Goal: Task Accomplishment & Management: Complete application form

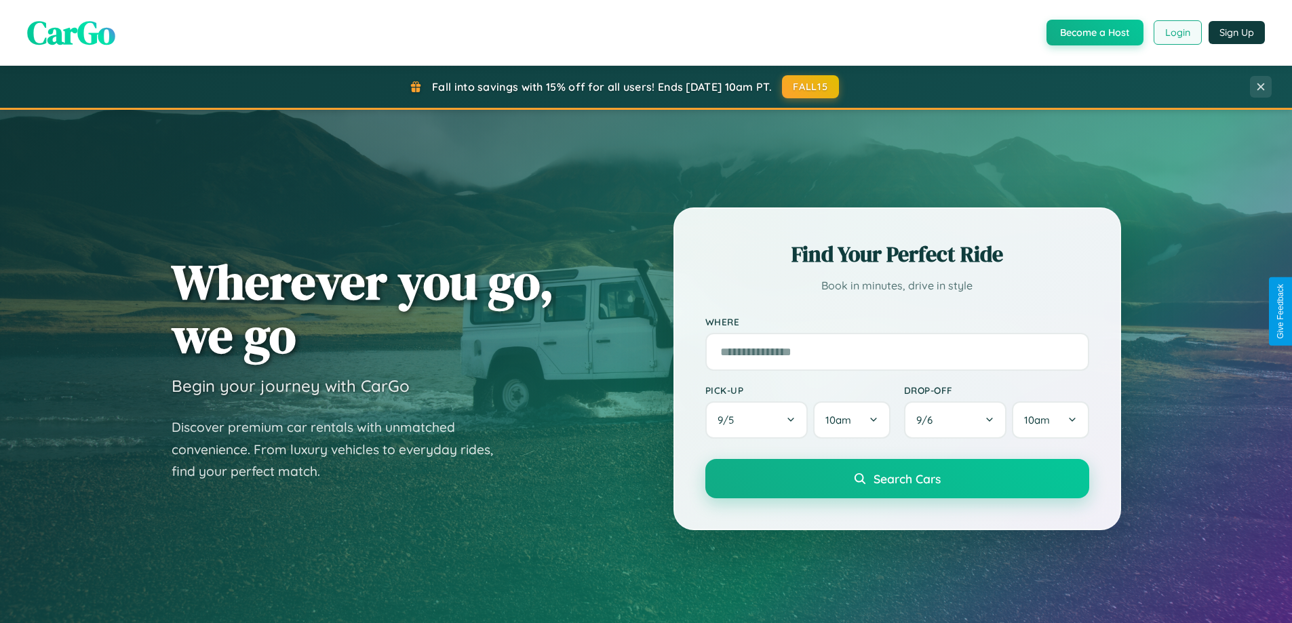
click at [1177, 33] on button "Login" at bounding box center [1178, 32] width 48 height 24
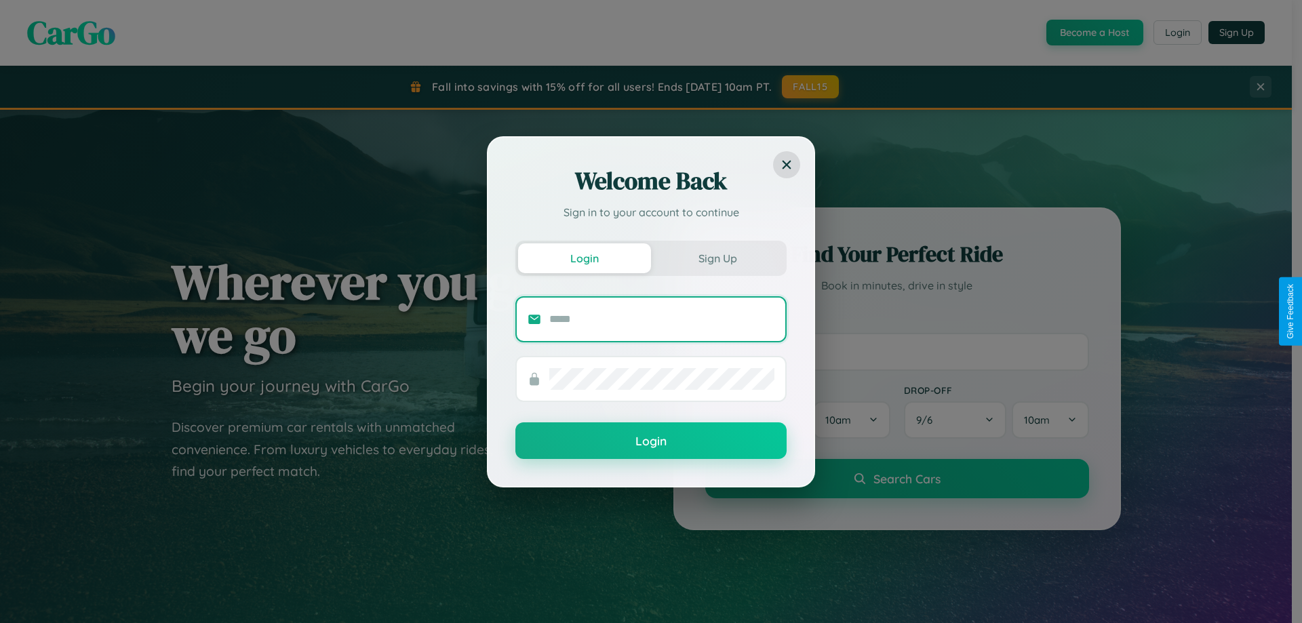
click at [662, 319] on input "text" at bounding box center [661, 320] width 225 height 22
type input "**********"
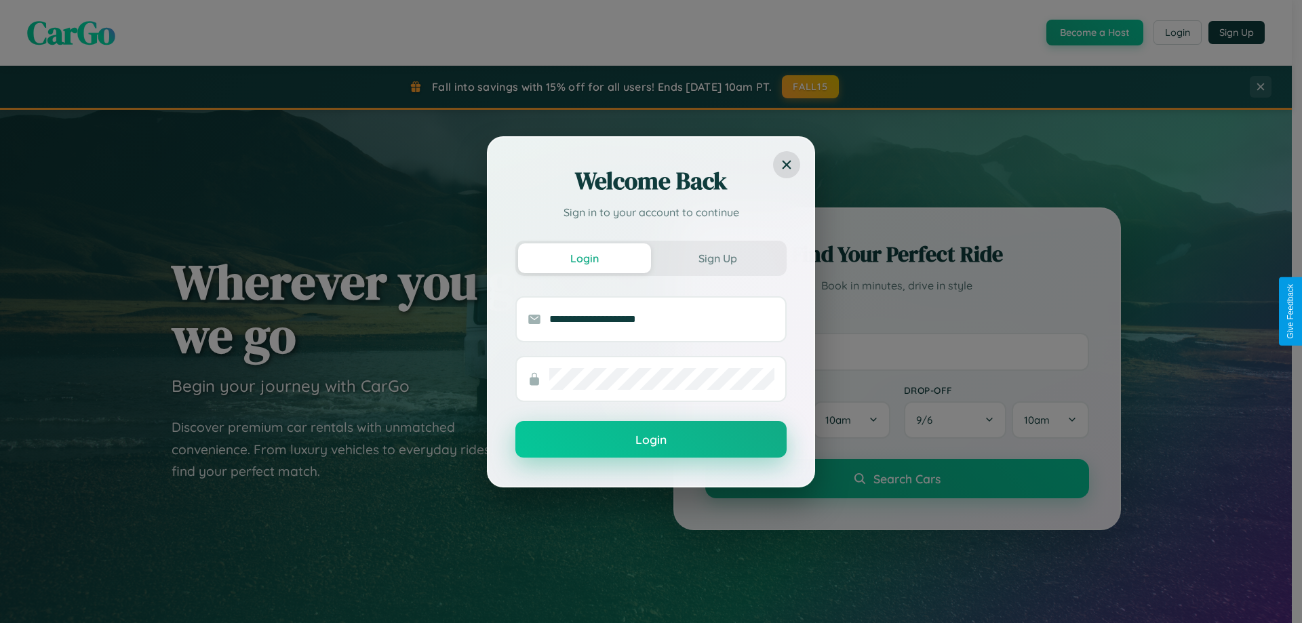
click at [651, 440] on button "Login" at bounding box center [650, 439] width 271 height 37
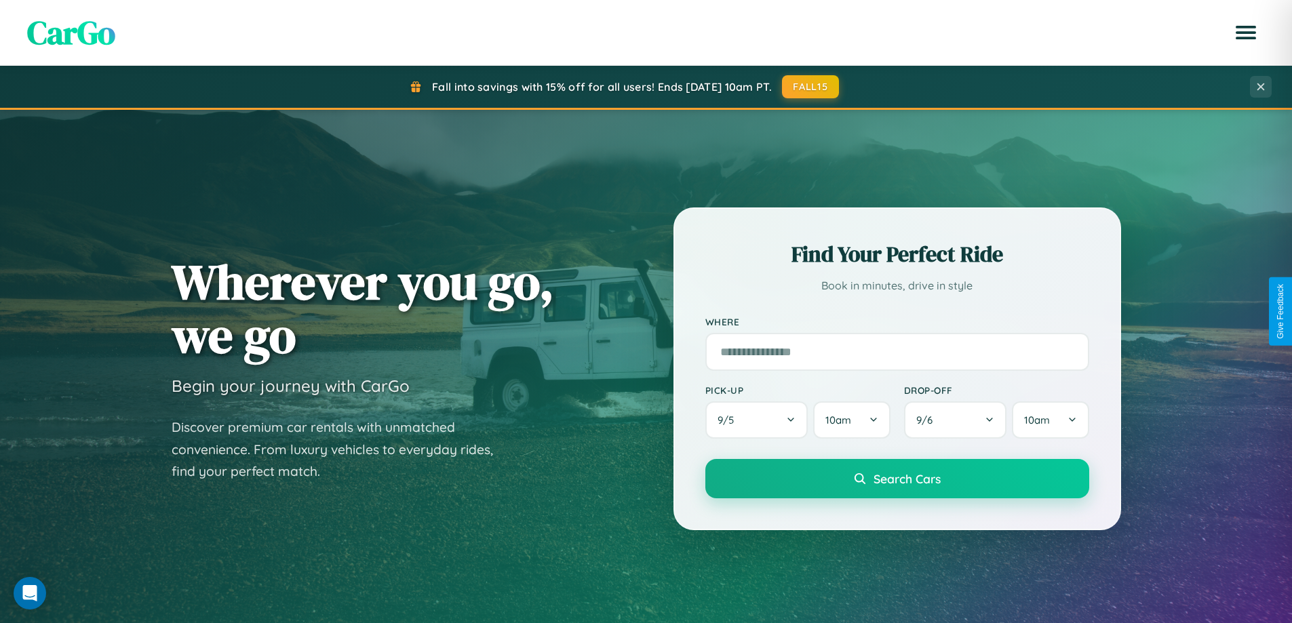
scroll to position [933, 0]
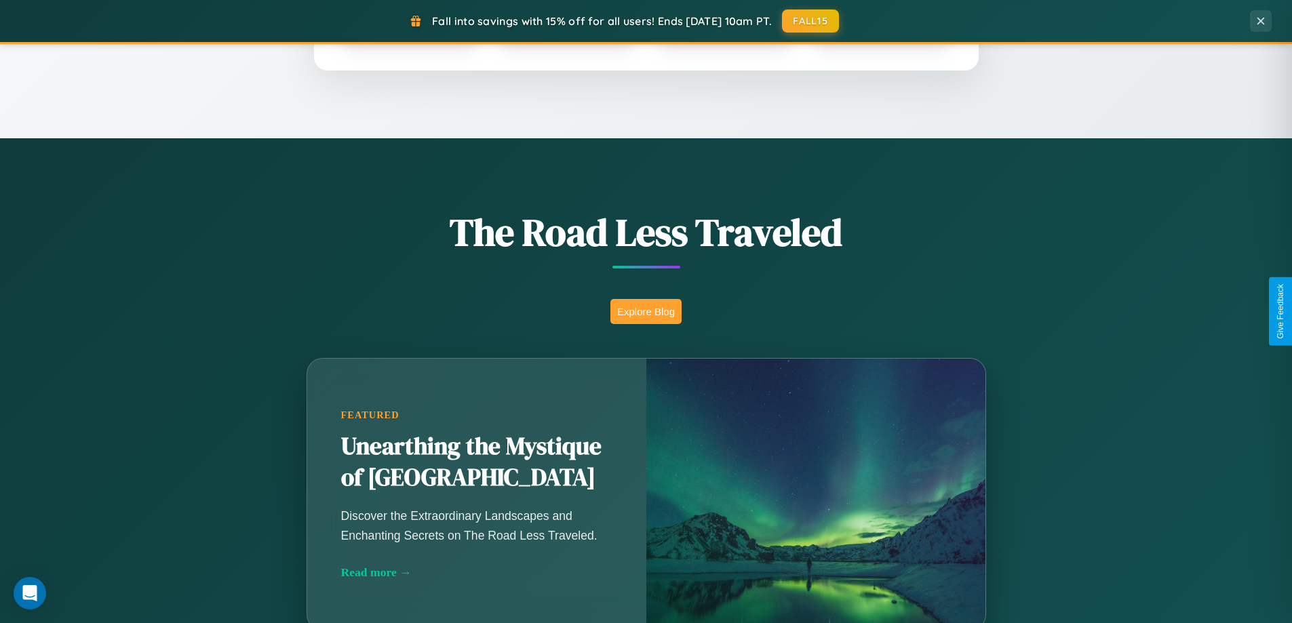
click at [646, 311] on button "Explore Blog" at bounding box center [645, 311] width 71 height 25
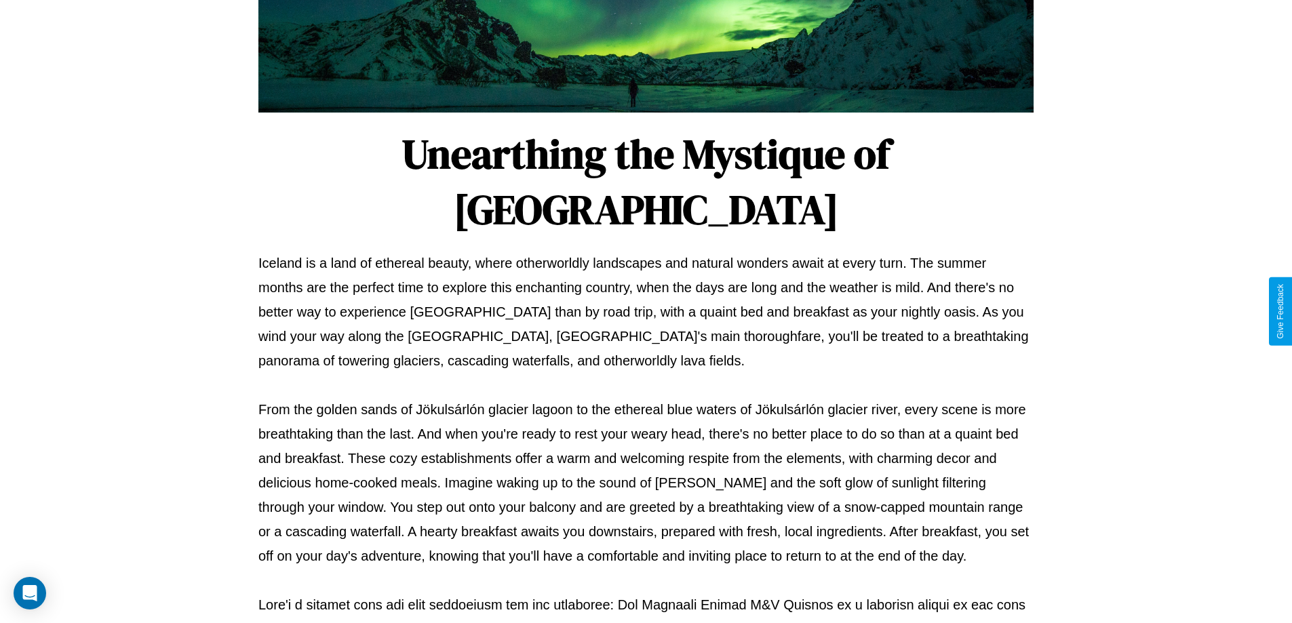
scroll to position [439, 0]
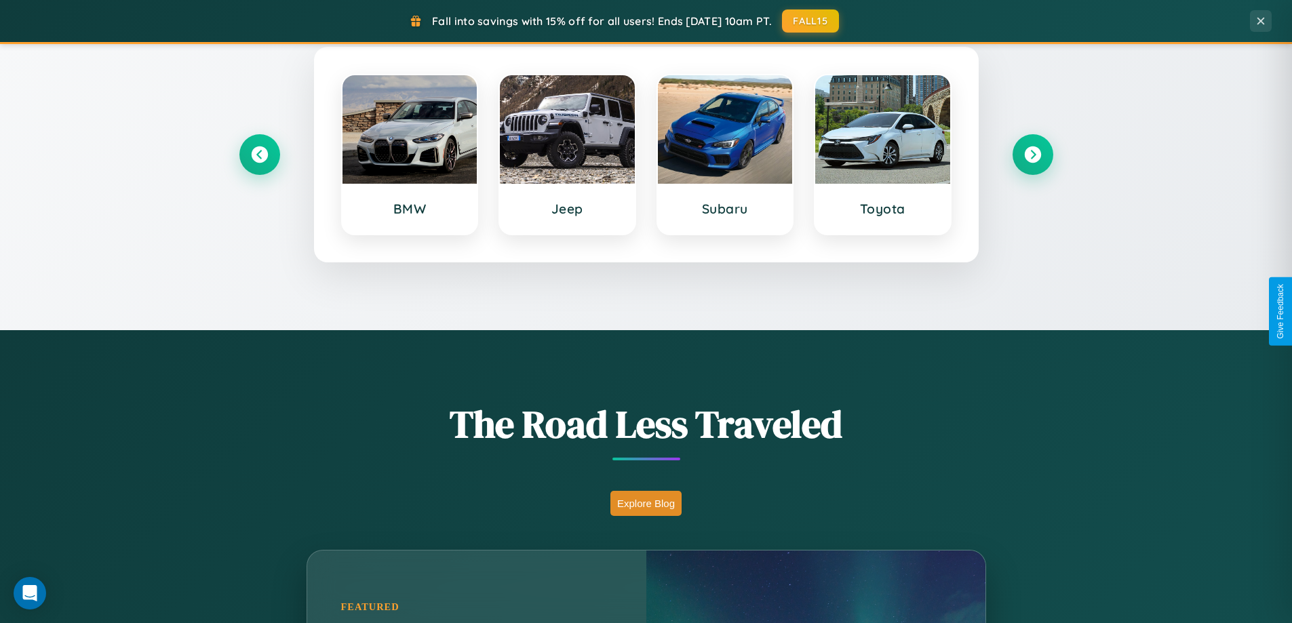
scroll to position [585, 0]
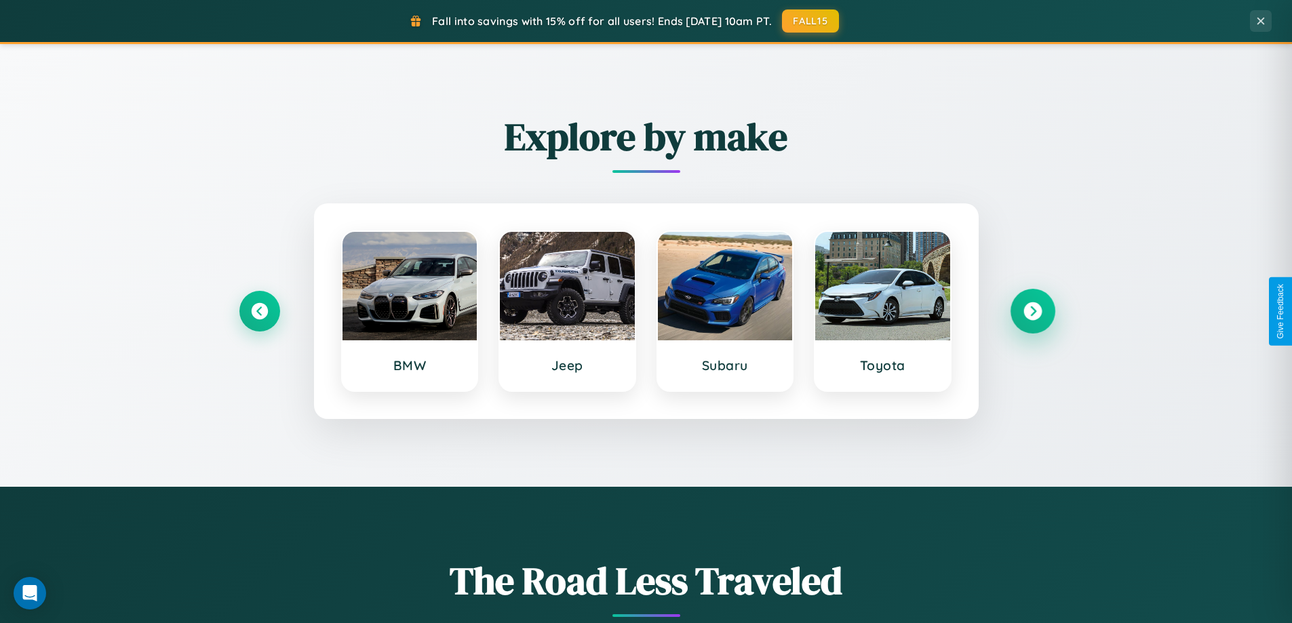
click at [1032, 311] on icon at bounding box center [1032, 311] width 18 height 18
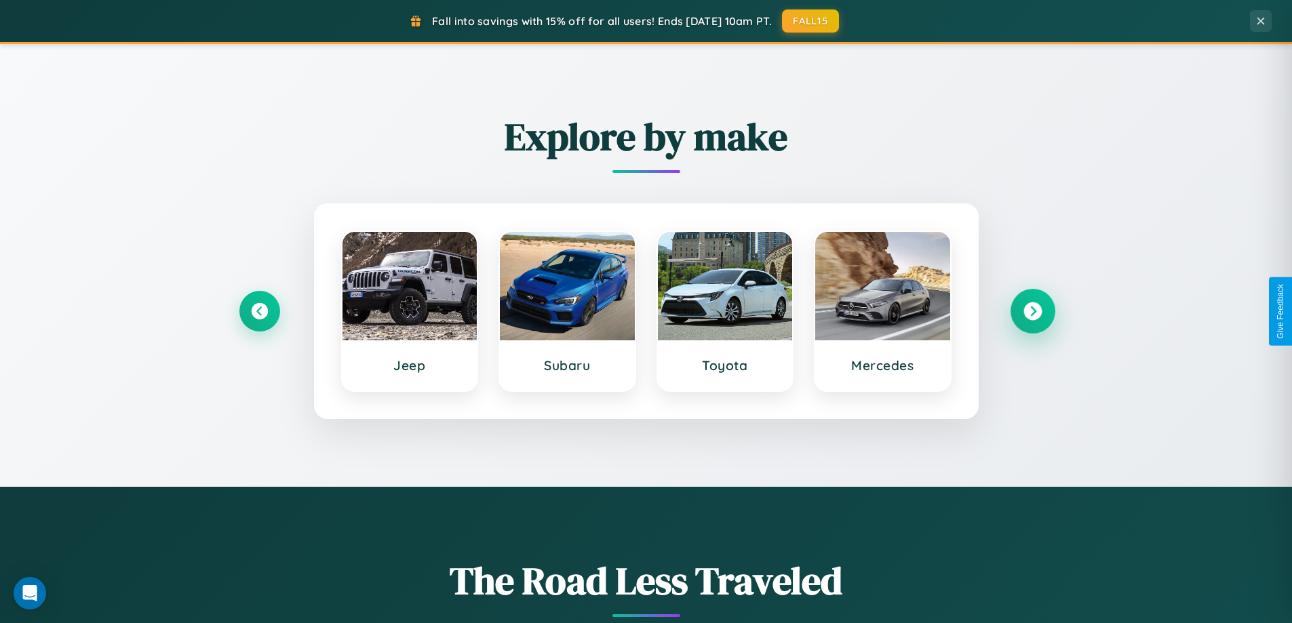
click at [1032, 311] on icon at bounding box center [1032, 311] width 18 height 18
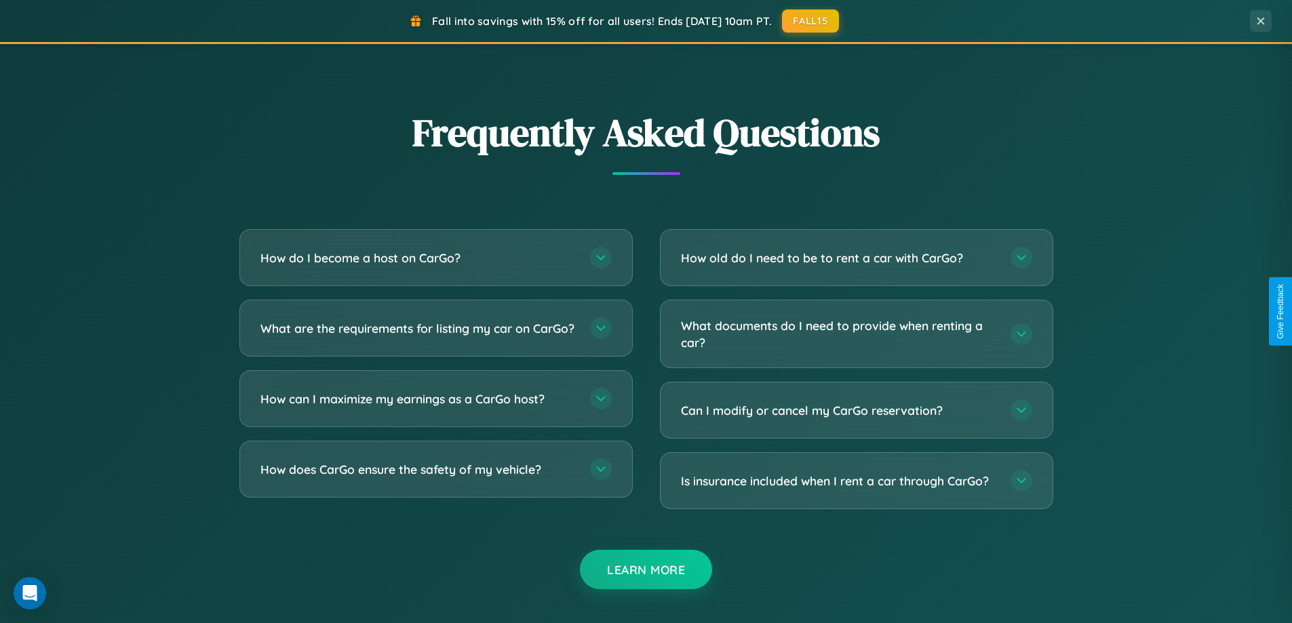
scroll to position [2610, 0]
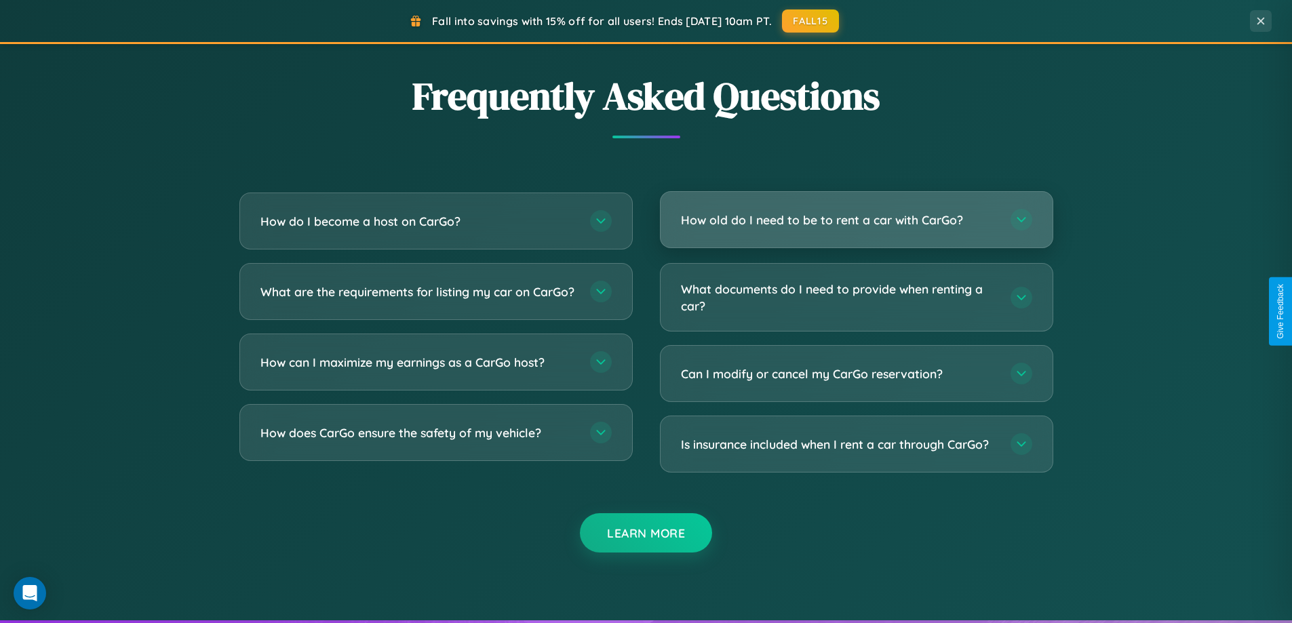
click at [856, 220] on h3 "How old do I need to be to rent a car with CarGo?" at bounding box center [839, 220] width 316 height 17
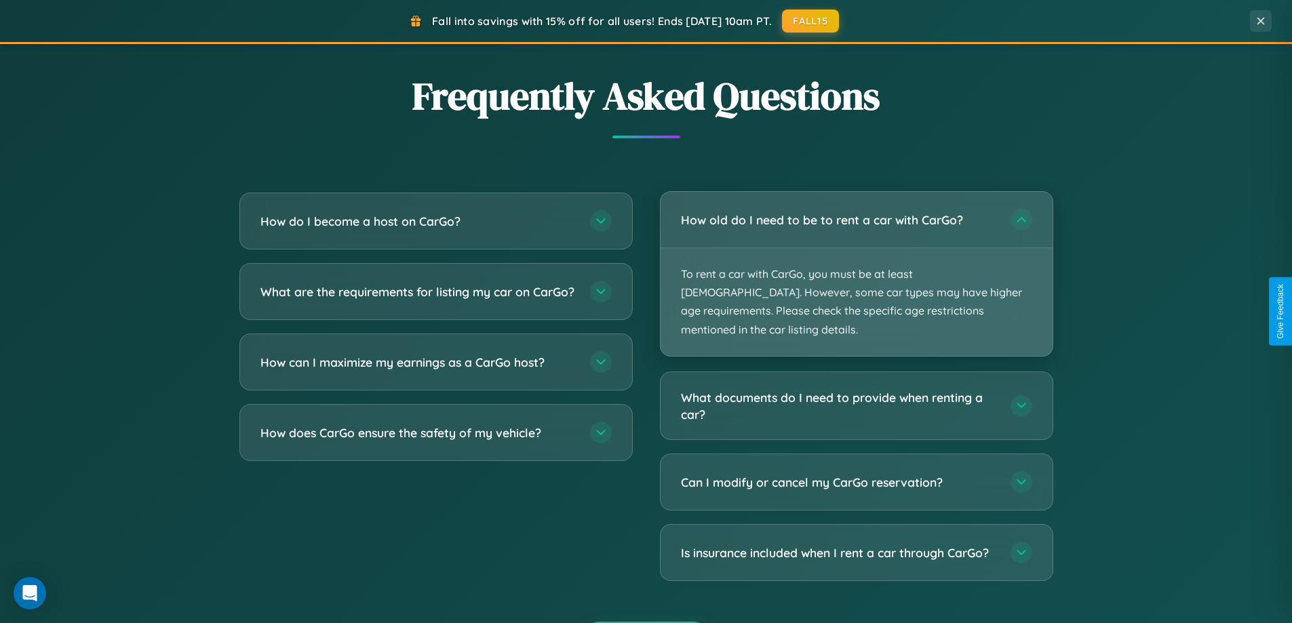
click at [856, 264] on p "To rent a car with CarGo, you must be at least [DEMOGRAPHIC_DATA]. However, som…" at bounding box center [857, 302] width 392 height 108
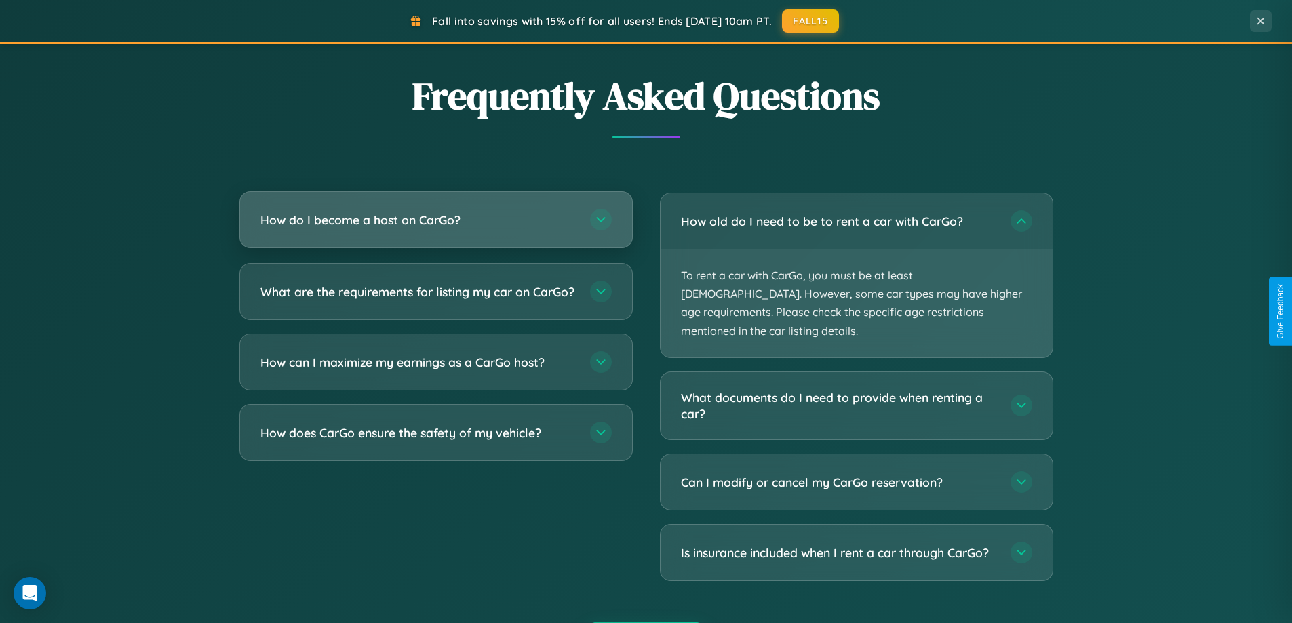
click at [435, 220] on h3 "How do I become a host on CarGo?" at bounding box center [418, 220] width 316 height 17
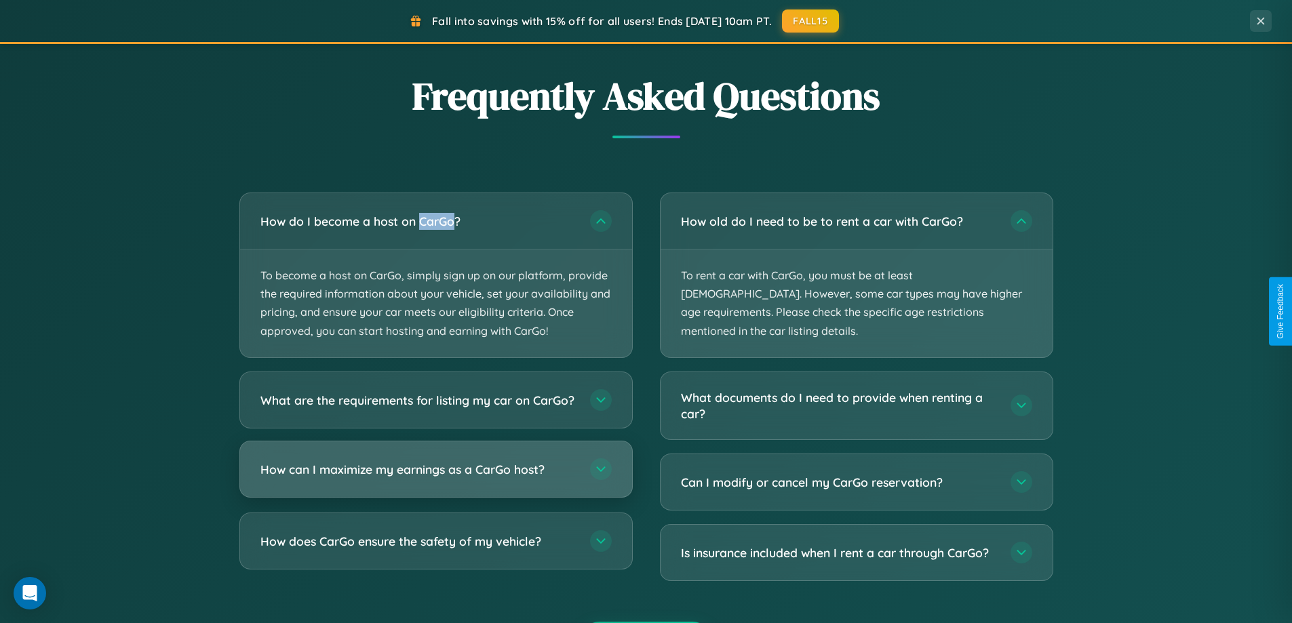
click at [435, 477] on h3 "How can I maximize my earnings as a CarGo host?" at bounding box center [418, 468] width 316 height 17
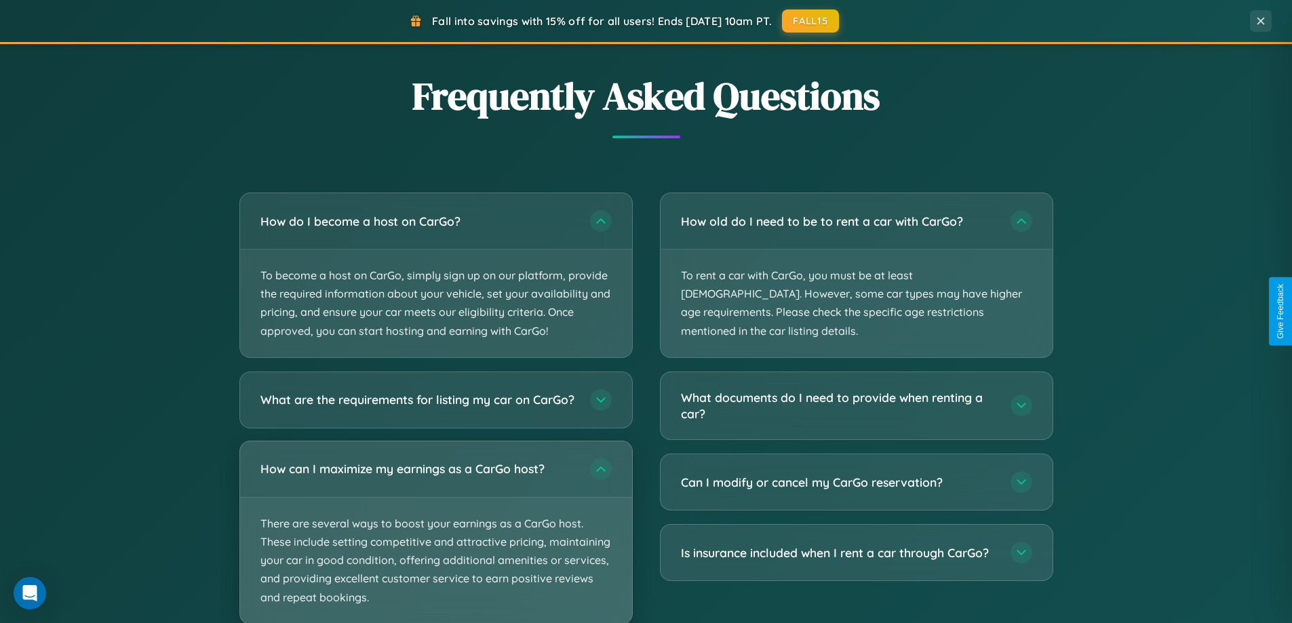
click at [435, 538] on p "There are several ways to boost your earnings as a CarGo host. These include se…" at bounding box center [436, 561] width 392 height 126
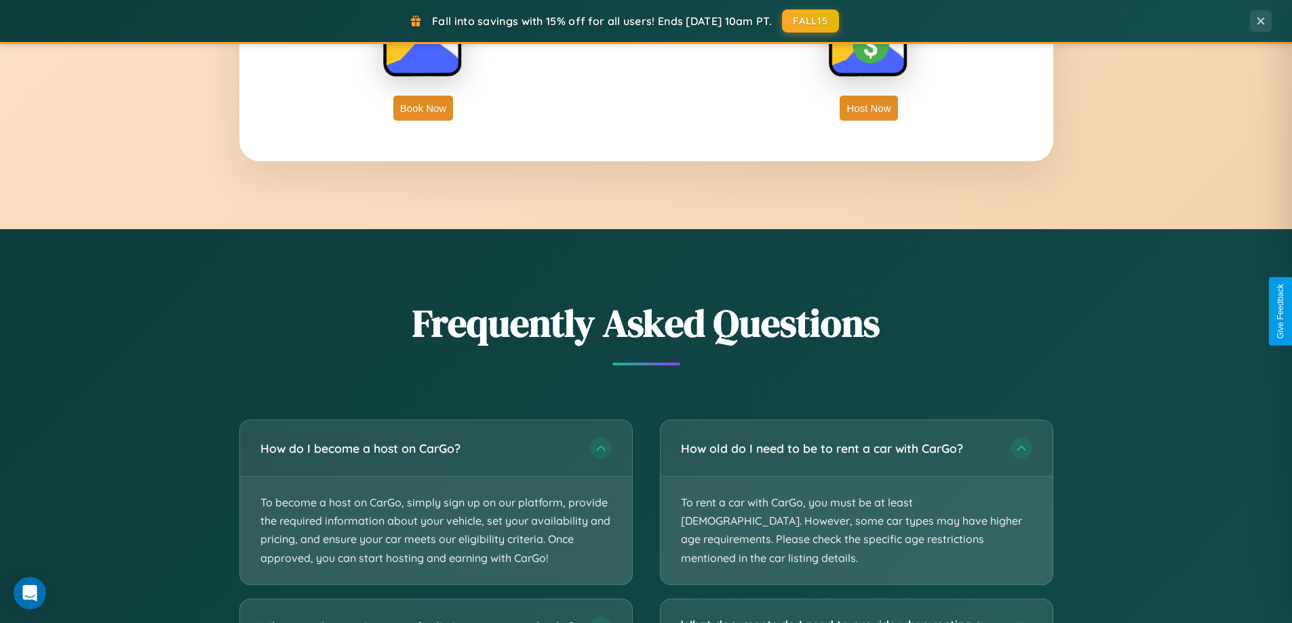
scroll to position [2179, 0]
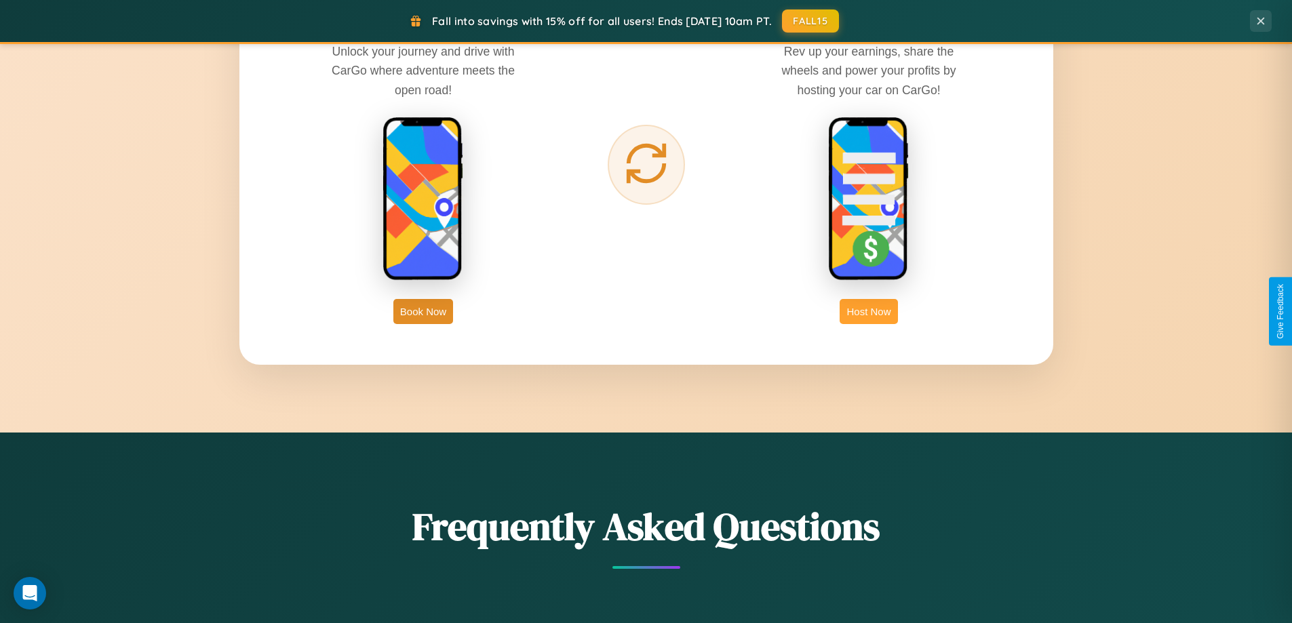
click at [869, 311] on button "Host Now" at bounding box center [869, 311] width 58 height 25
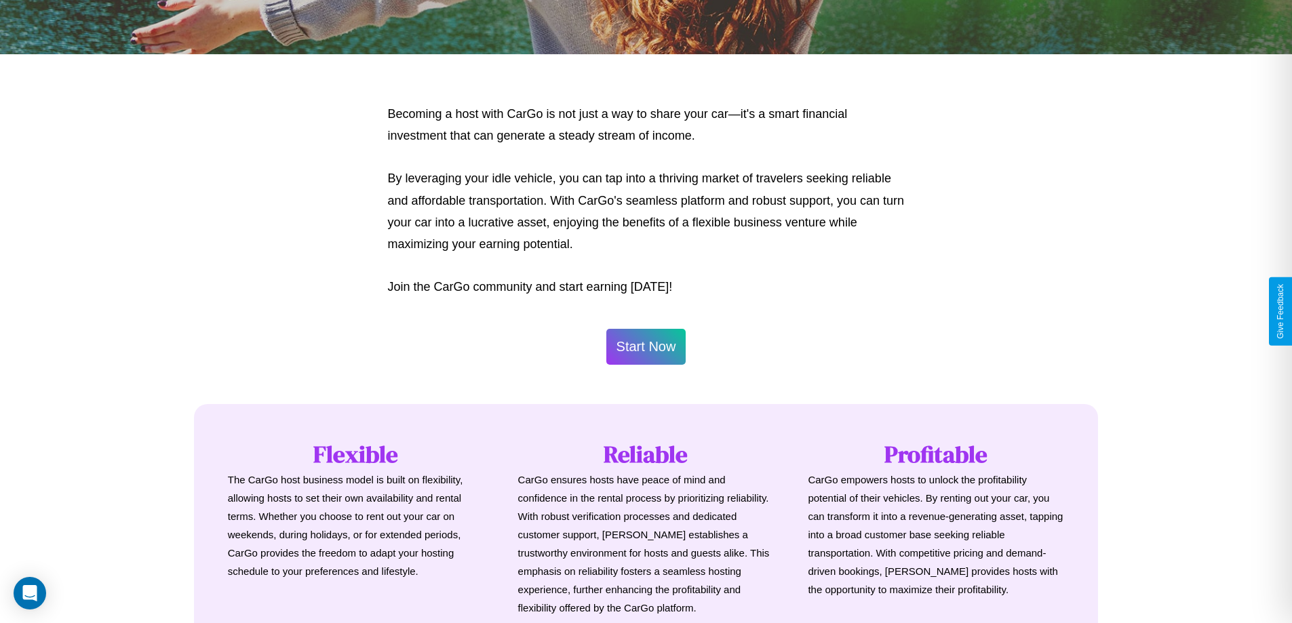
scroll to position [655, 0]
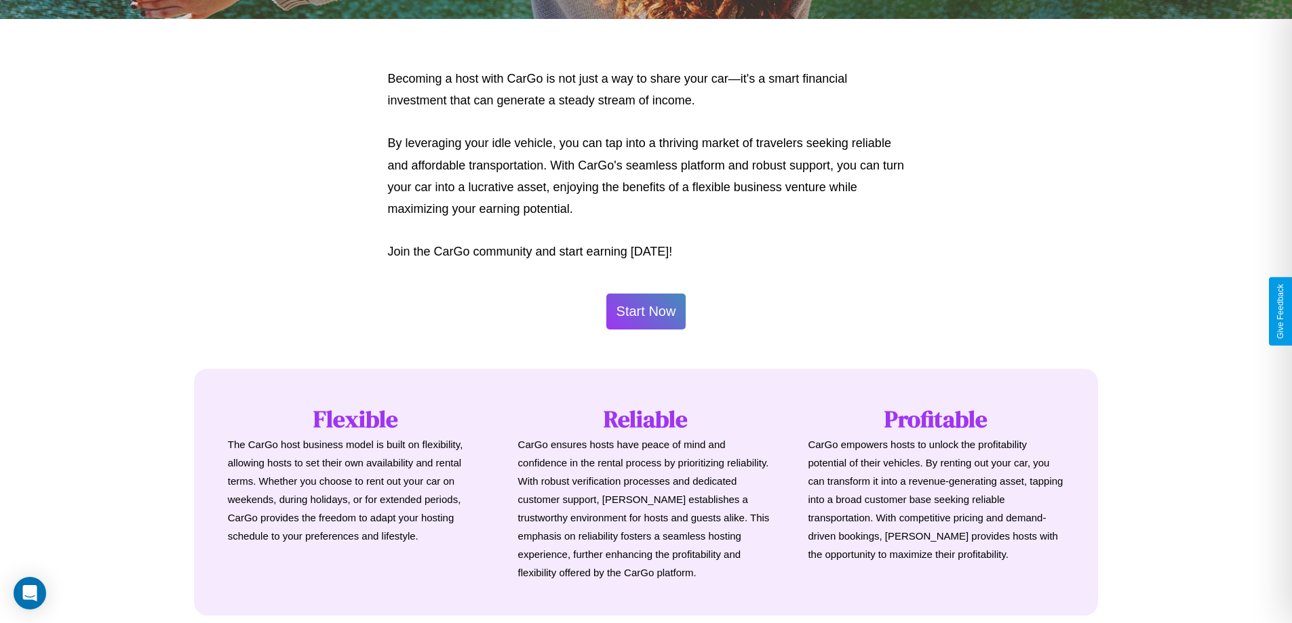
click at [646, 311] on button "Start Now" at bounding box center [646, 312] width 80 height 36
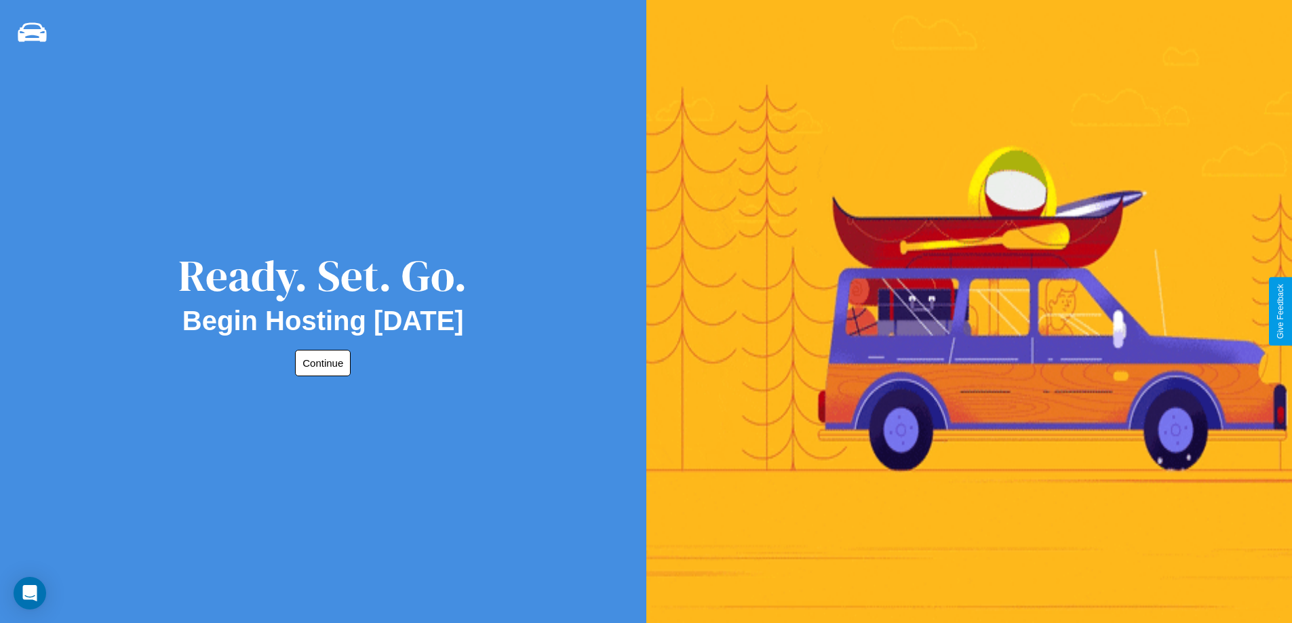
click at [320, 363] on button "Continue" at bounding box center [323, 363] width 56 height 26
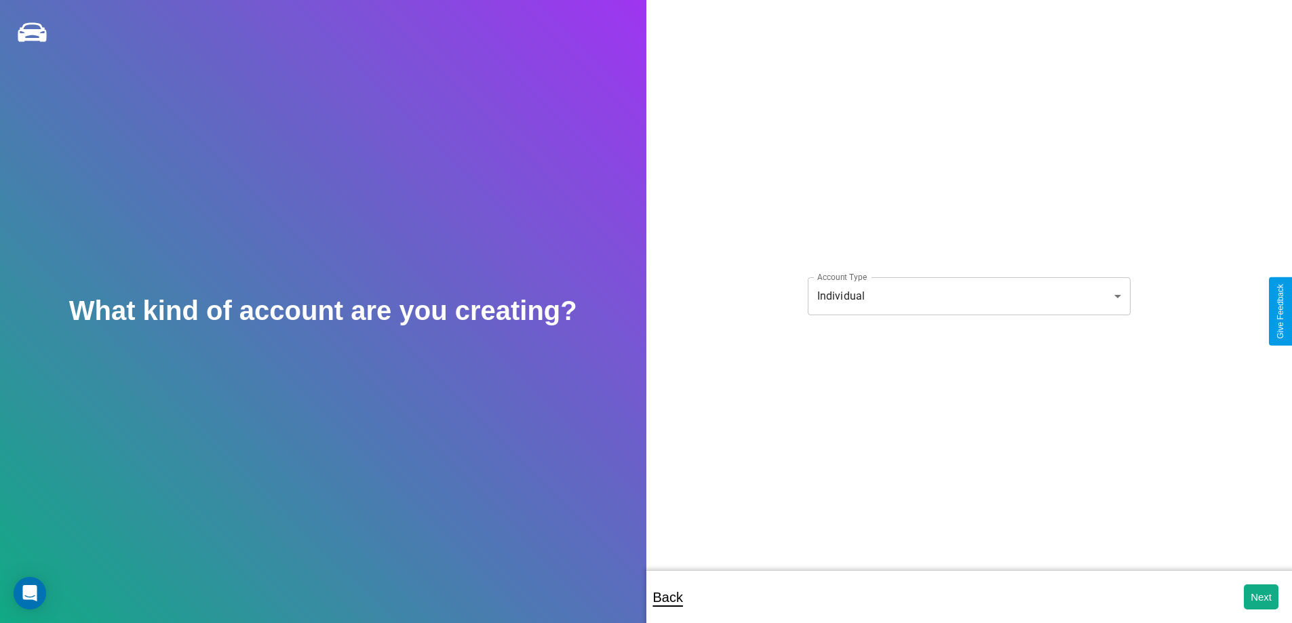
click at [968, 296] on body "**********" at bounding box center [646, 321] width 1292 height 642
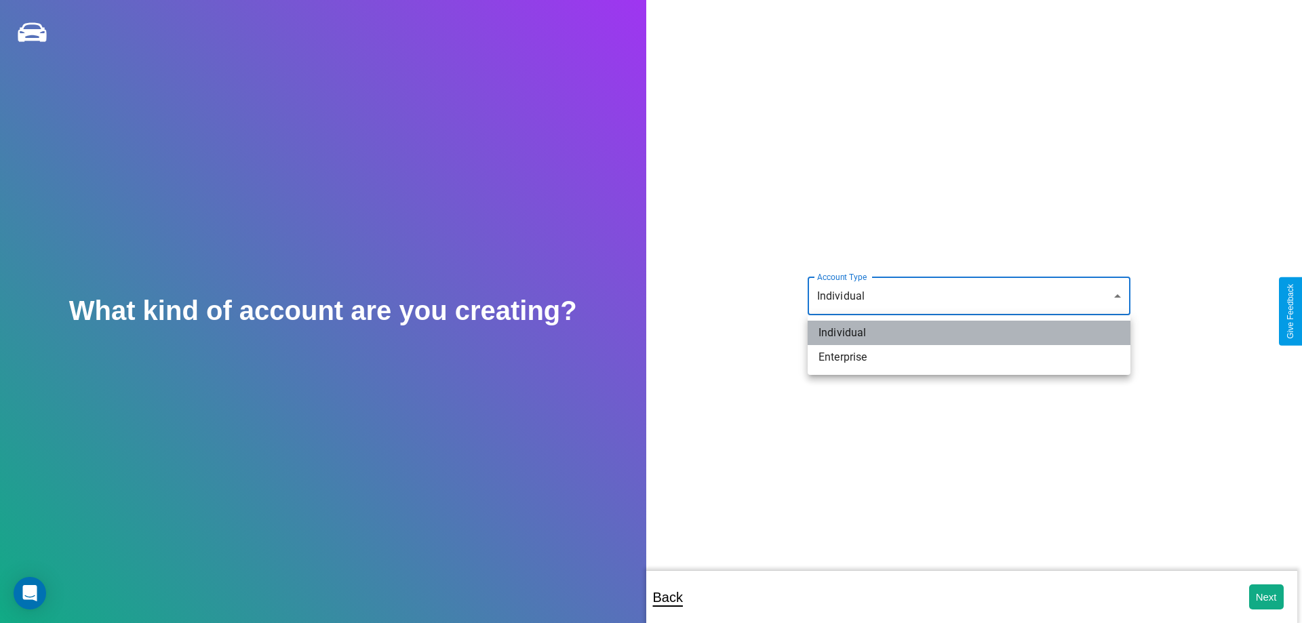
click at [969, 333] on li "Individual" at bounding box center [969, 333] width 323 height 24
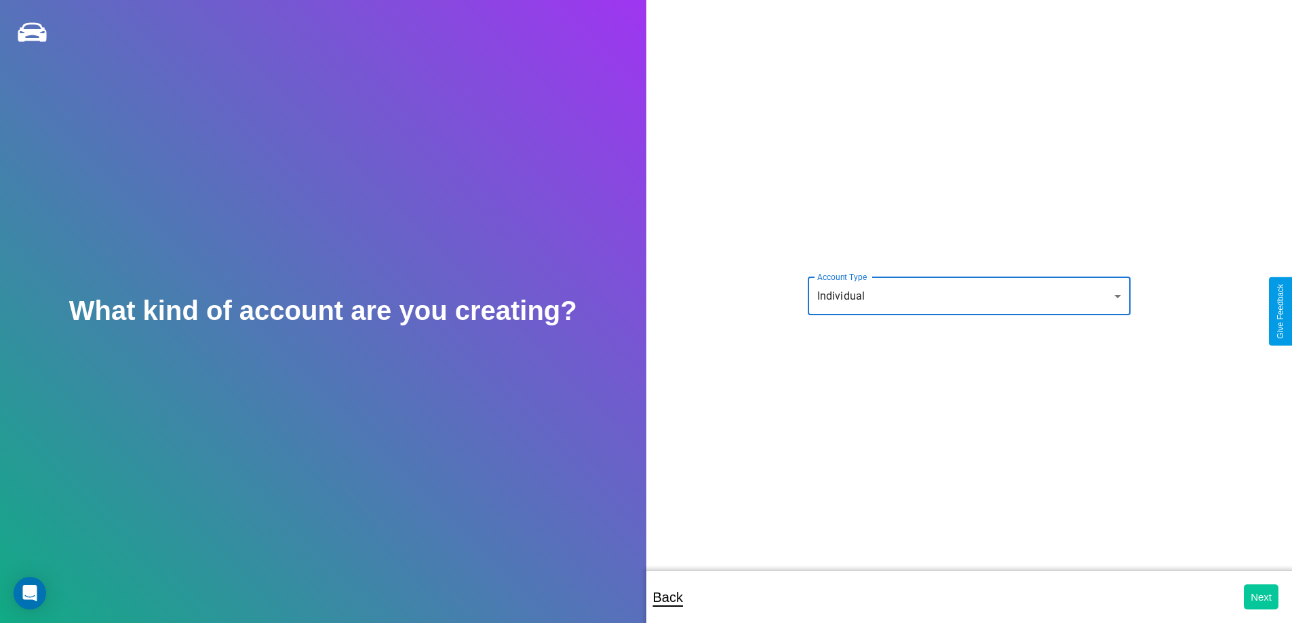
click at [1261, 597] on button "Next" at bounding box center [1261, 597] width 35 height 25
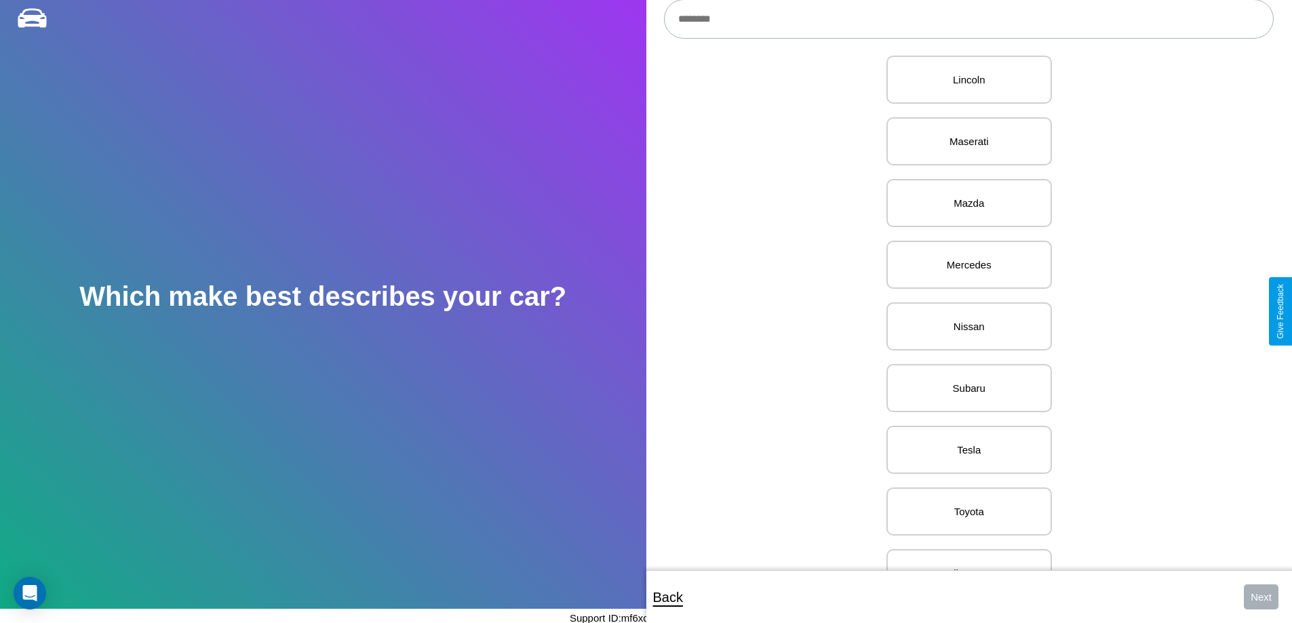
scroll to position [1575, 0]
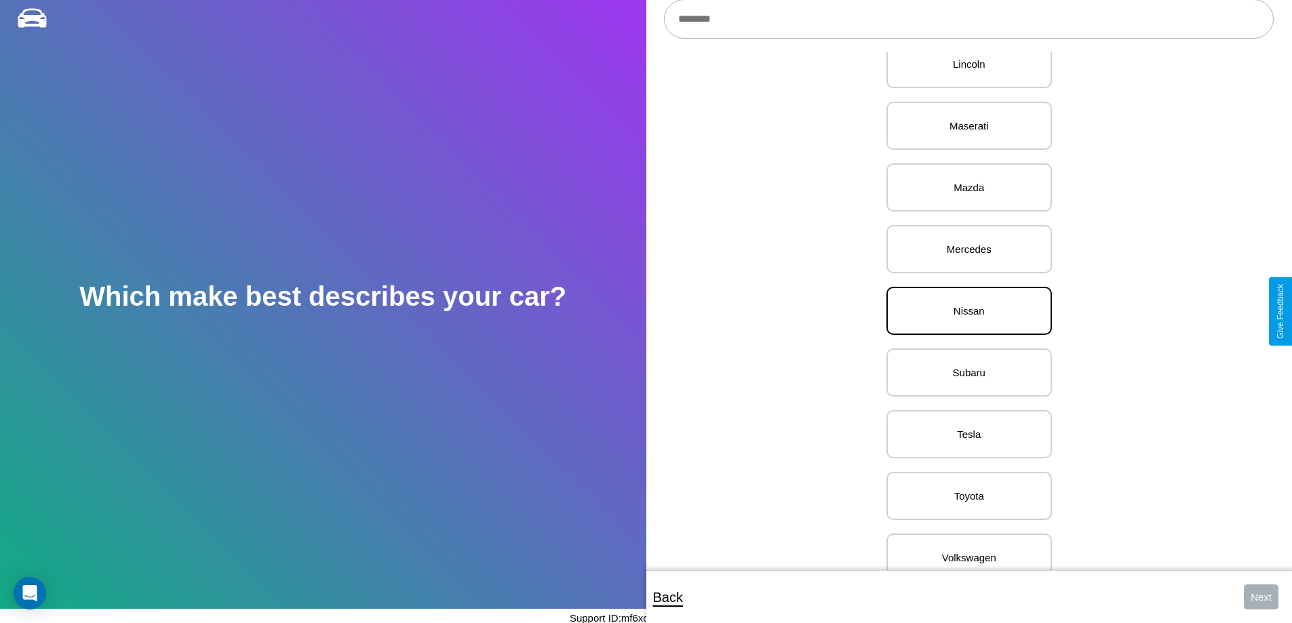
click at [964, 311] on p "Nissan" at bounding box center [969, 311] width 136 height 18
click at [1261, 597] on button "Next" at bounding box center [1261, 597] width 35 height 25
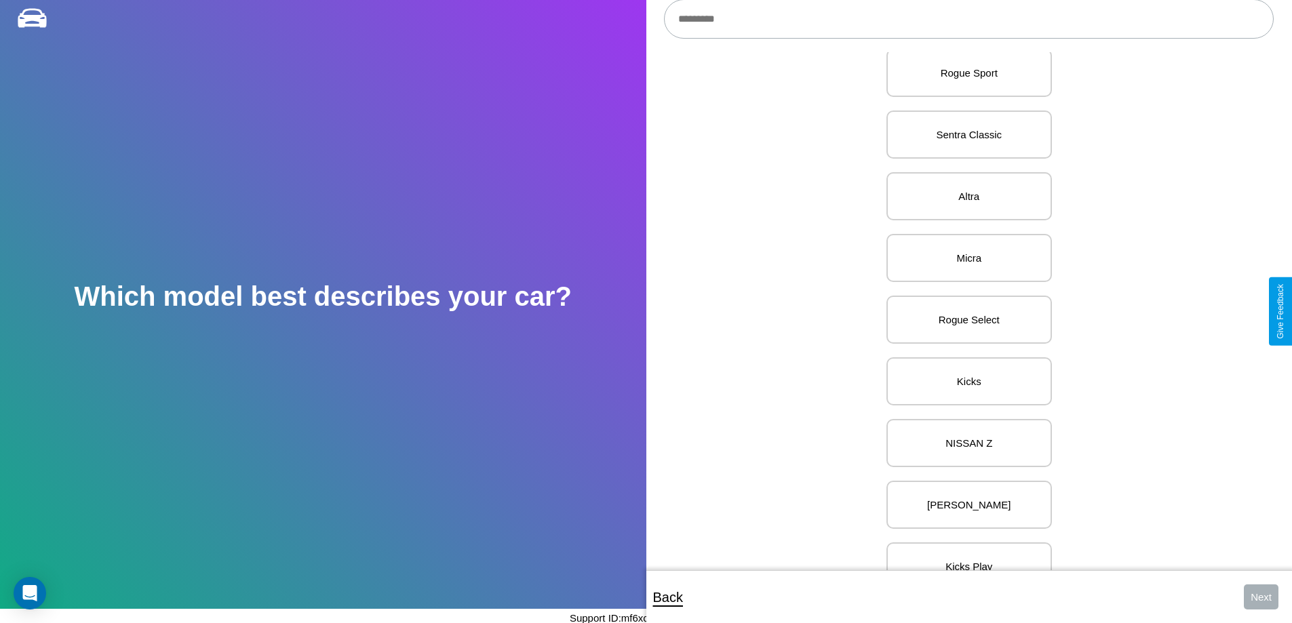
scroll to position [2069, 0]
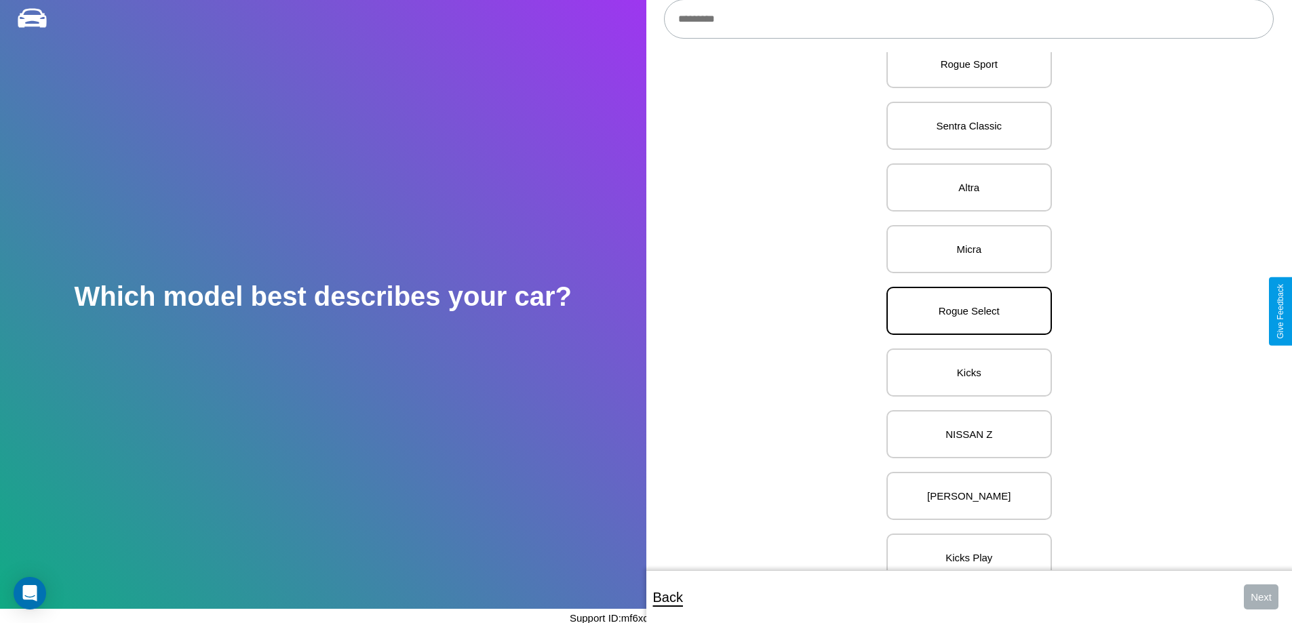
click at [964, 311] on p "Rogue Select" at bounding box center [969, 311] width 136 height 18
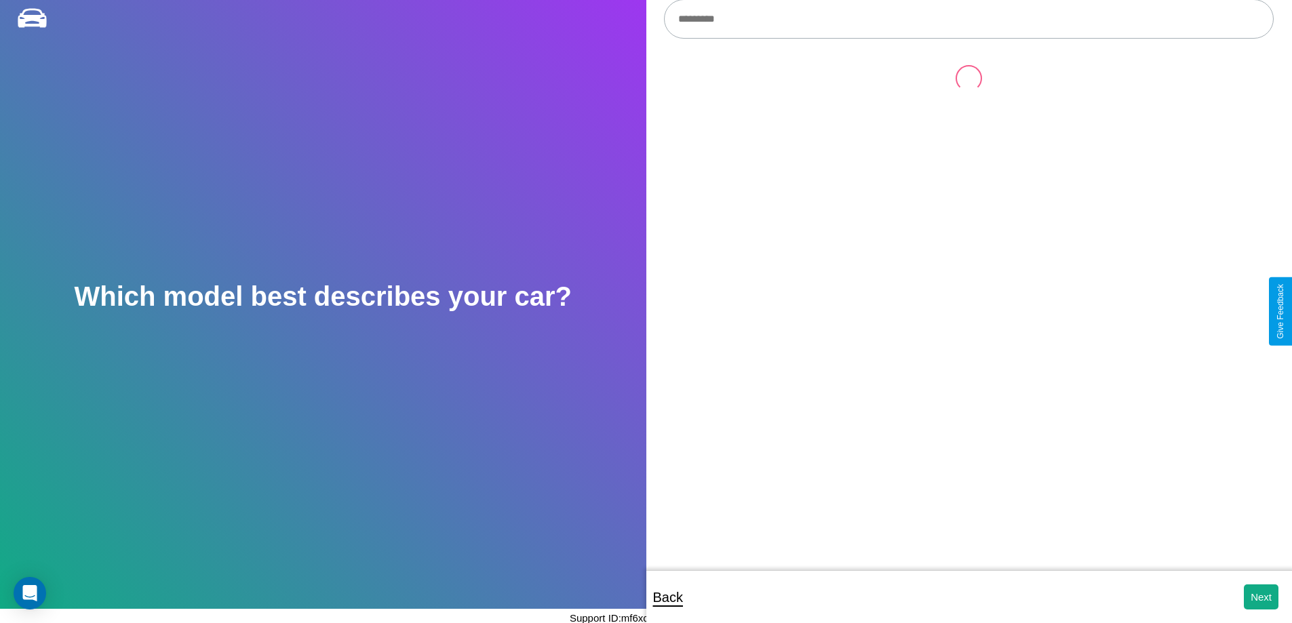
scroll to position [0, 0]
click at [1261, 597] on button "Next" at bounding box center [1261, 597] width 35 height 25
select select "*****"
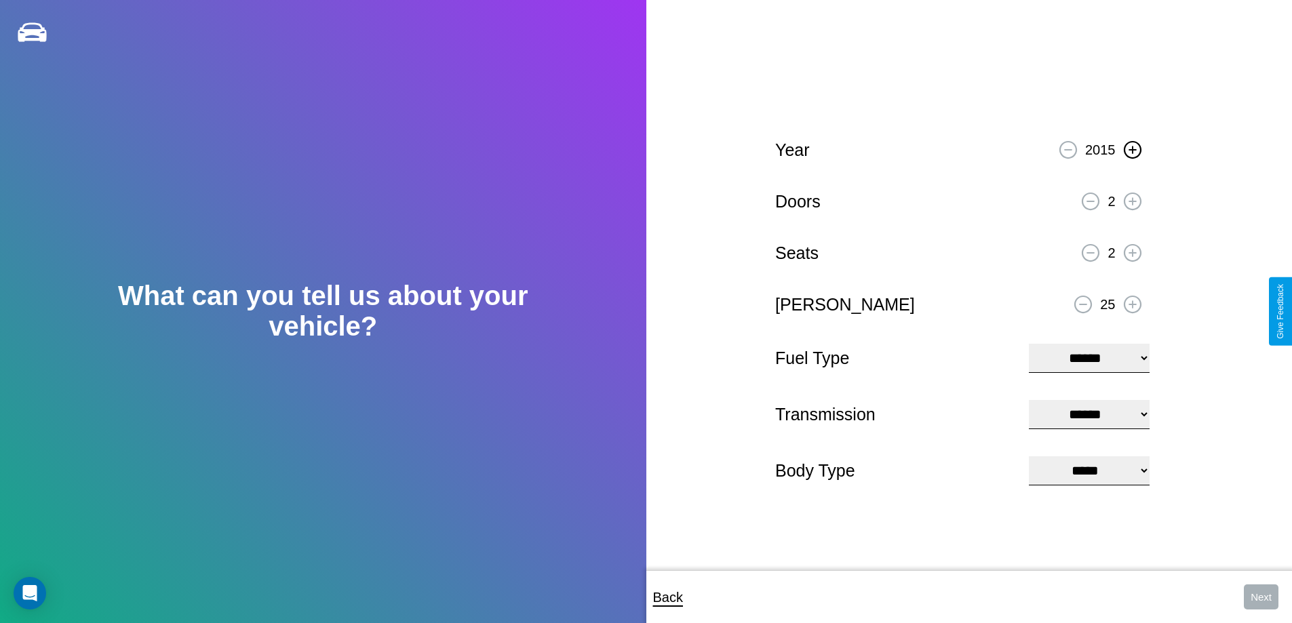
click at [1132, 148] on icon at bounding box center [1132, 149] width 7 height 7
click at [1132, 199] on icon at bounding box center [1132, 200] width 7 height 7
click at [1132, 251] on icon at bounding box center [1132, 252] width 7 height 7
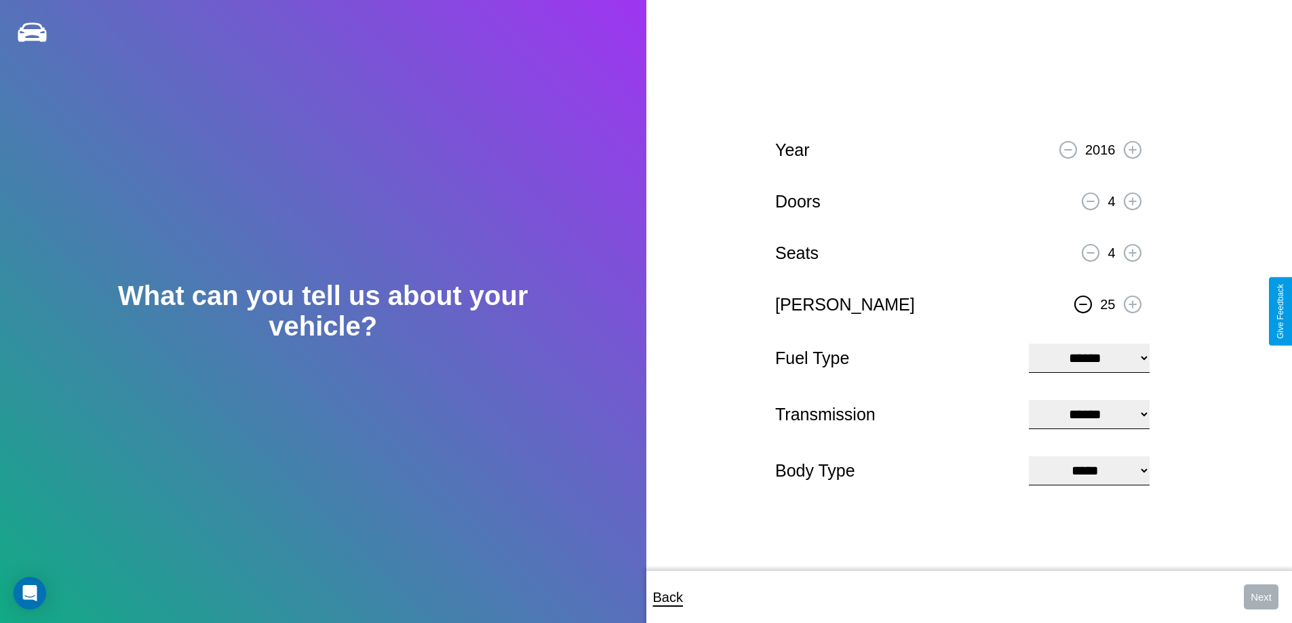
click at [1083, 304] on icon at bounding box center [1083, 304] width 7 height 1
click at [1089, 357] on select "**********" at bounding box center [1089, 358] width 120 height 29
select select "***"
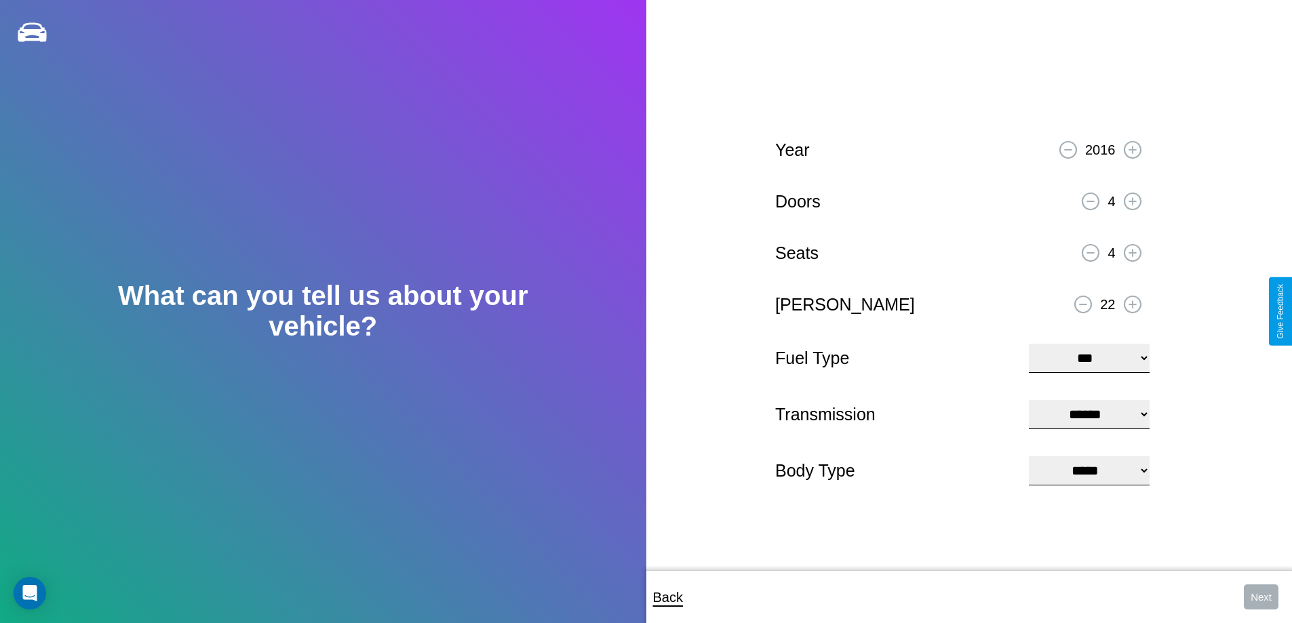
click at [1089, 414] on select "****** ********* ******" at bounding box center [1089, 414] width 120 height 29
select select "******"
click at [1089, 472] on select "**********" at bounding box center [1089, 470] width 120 height 29
select select "*****"
click at [1261, 597] on button "Next" at bounding box center [1261, 597] width 35 height 25
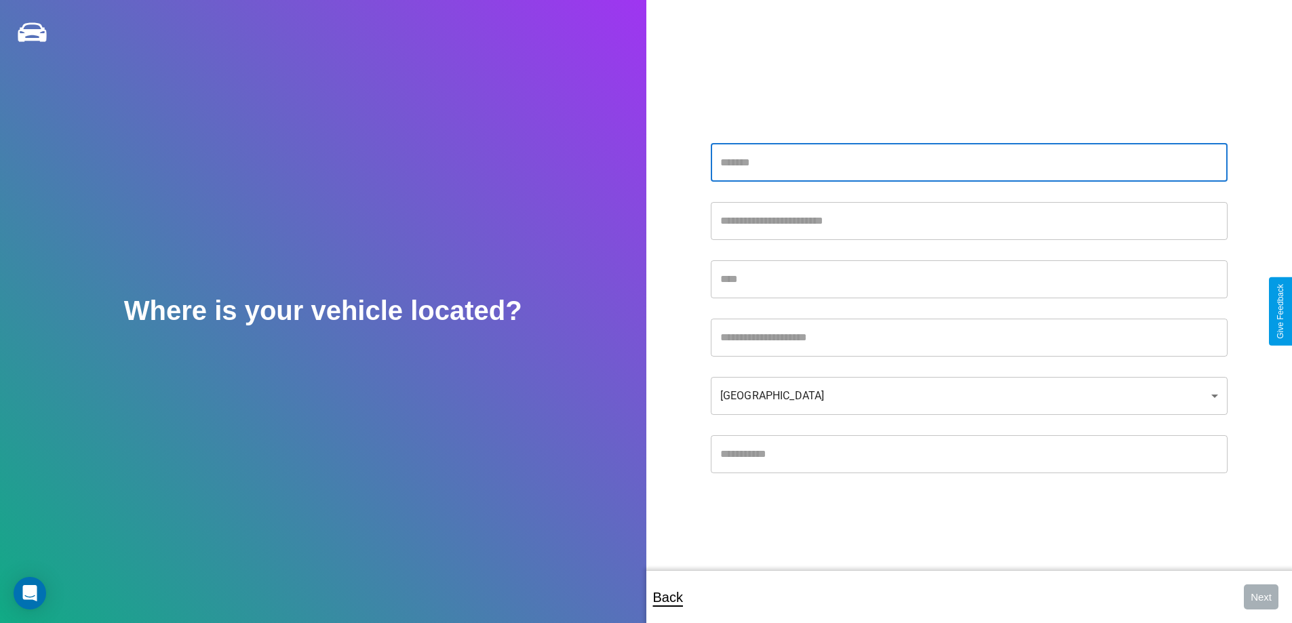
click at [968, 162] on input "text" at bounding box center [969, 163] width 517 height 38
type input "**********"
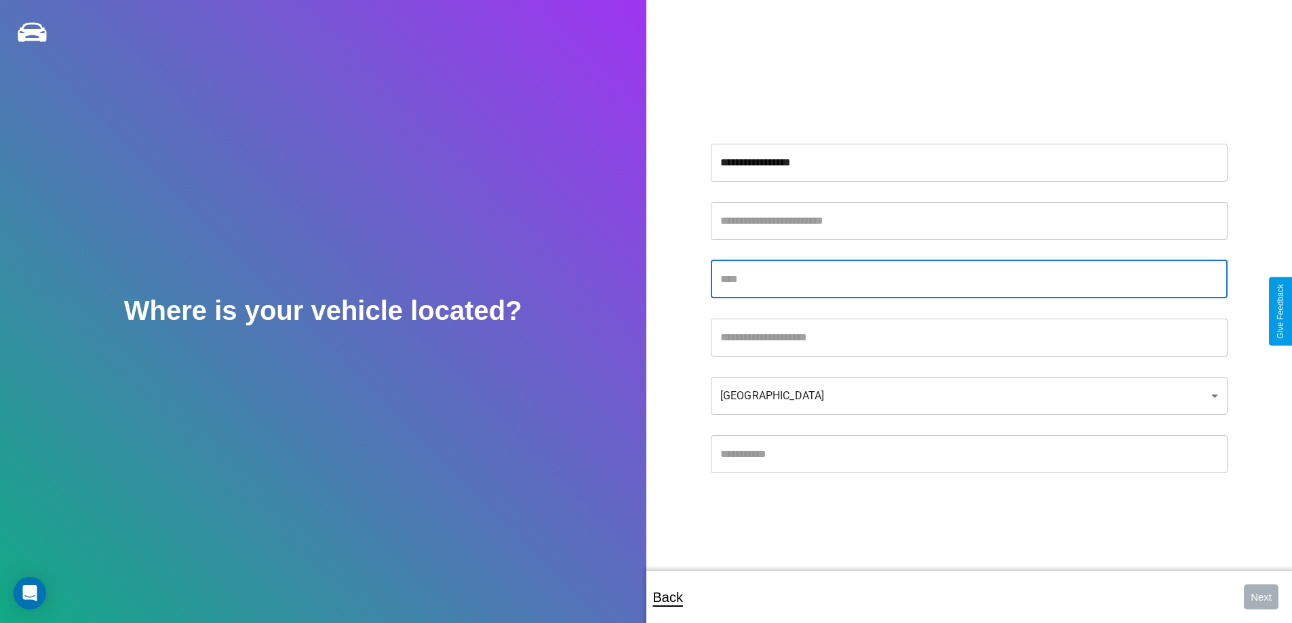
click at [968, 279] on input "text" at bounding box center [969, 279] width 517 height 38
type input "******"
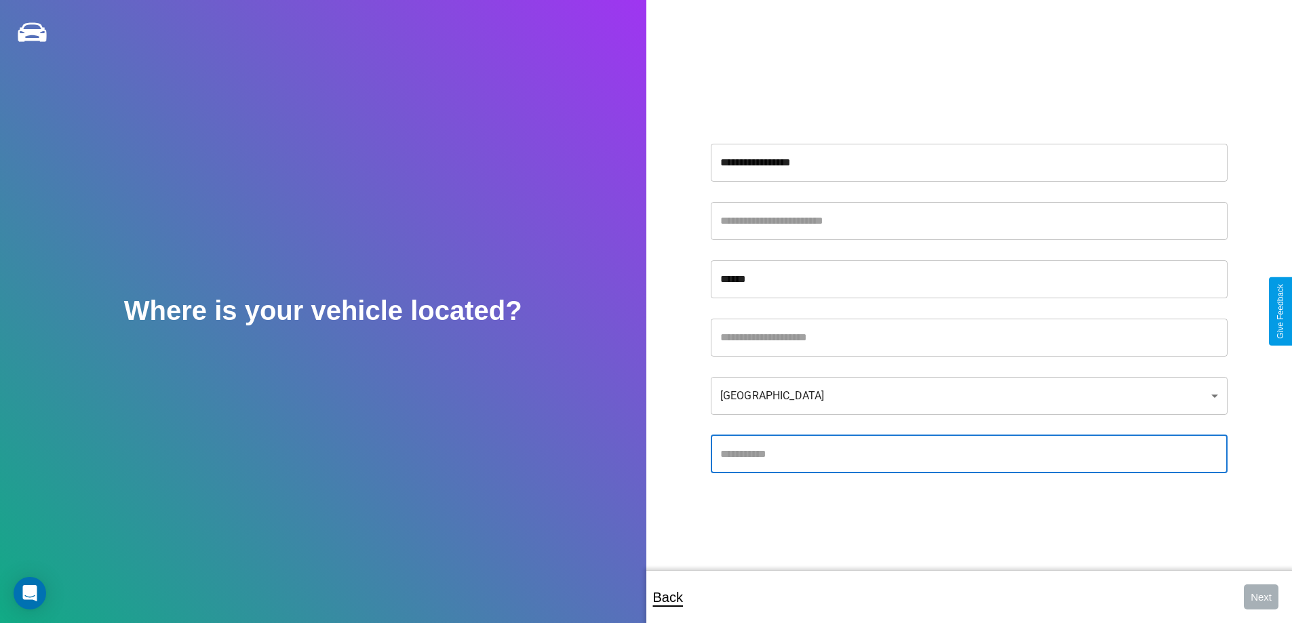
click at [968, 454] on input "text" at bounding box center [969, 454] width 517 height 38
type input "*****"
click at [968, 395] on body "**********" at bounding box center [646, 321] width 1292 height 642
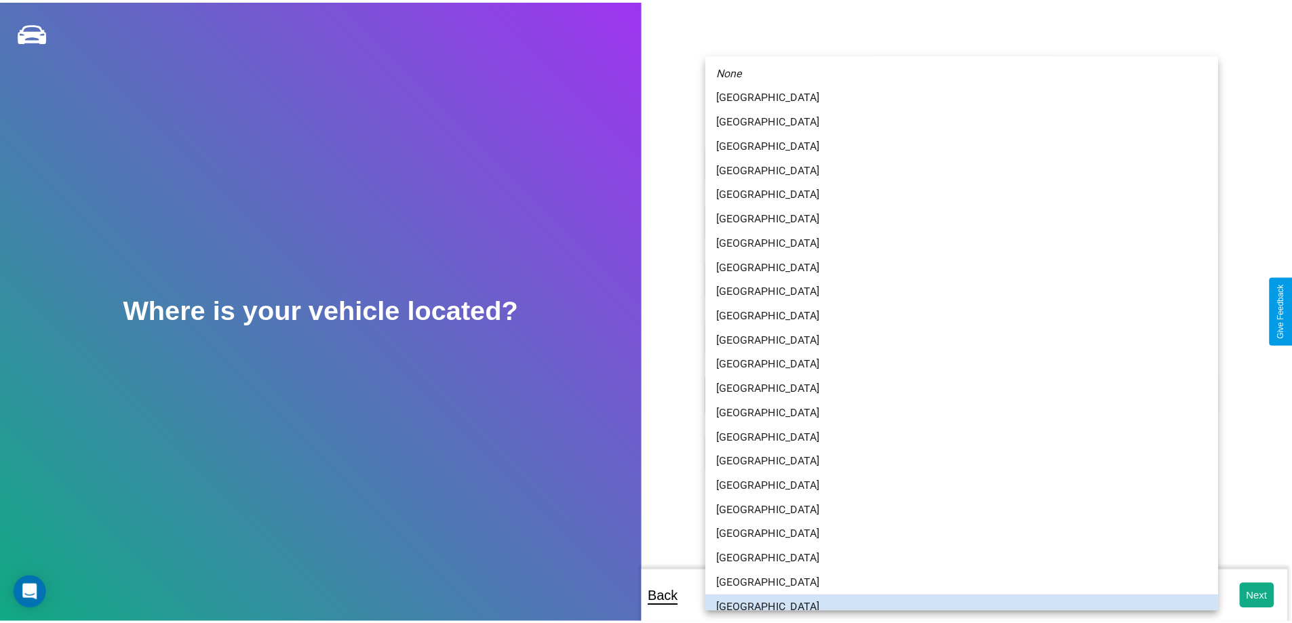
scroll to position [9, 0]
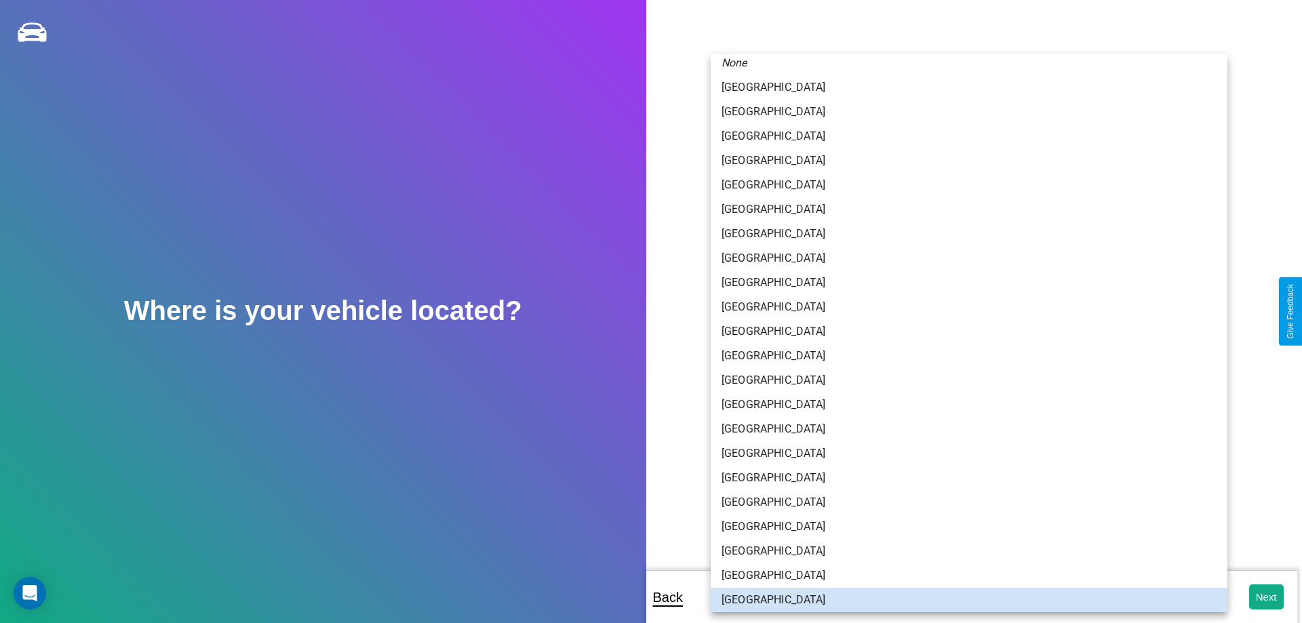
click at [964, 185] on li "[GEOGRAPHIC_DATA]" at bounding box center [969, 185] width 517 height 24
type input "**********"
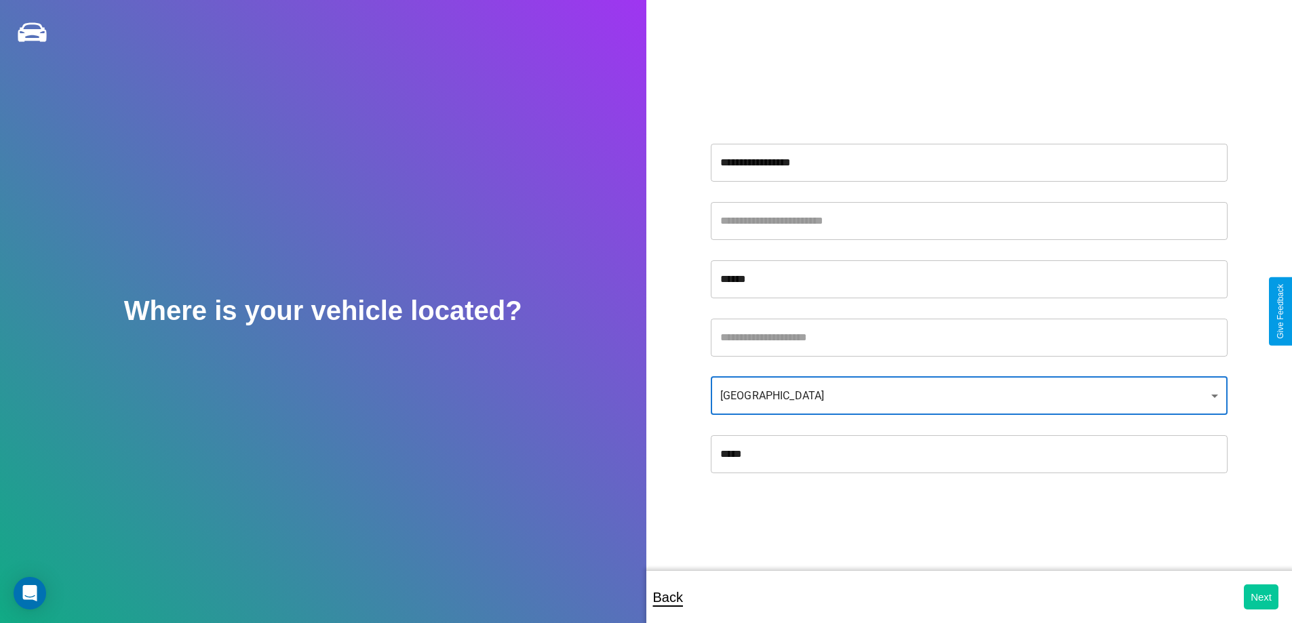
click at [1261, 597] on button "Next" at bounding box center [1261, 597] width 35 height 25
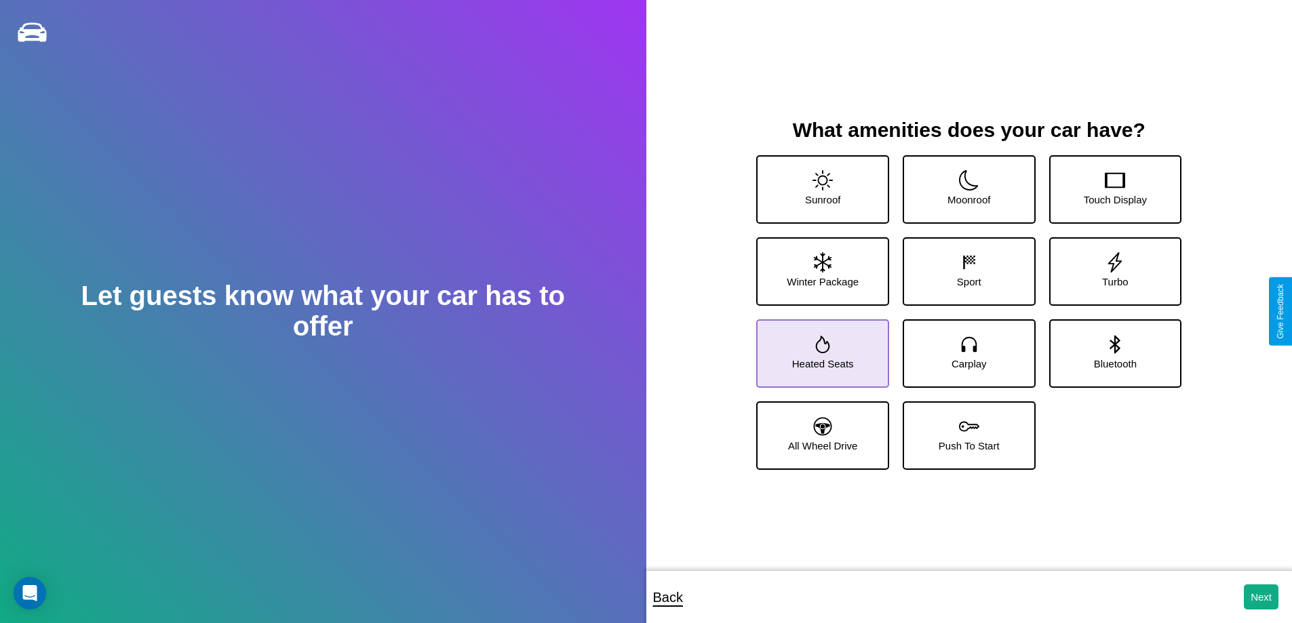
click at [821, 348] on icon at bounding box center [823, 345] width 14 height 18
click at [821, 184] on icon at bounding box center [822, 180] width 20 height 20
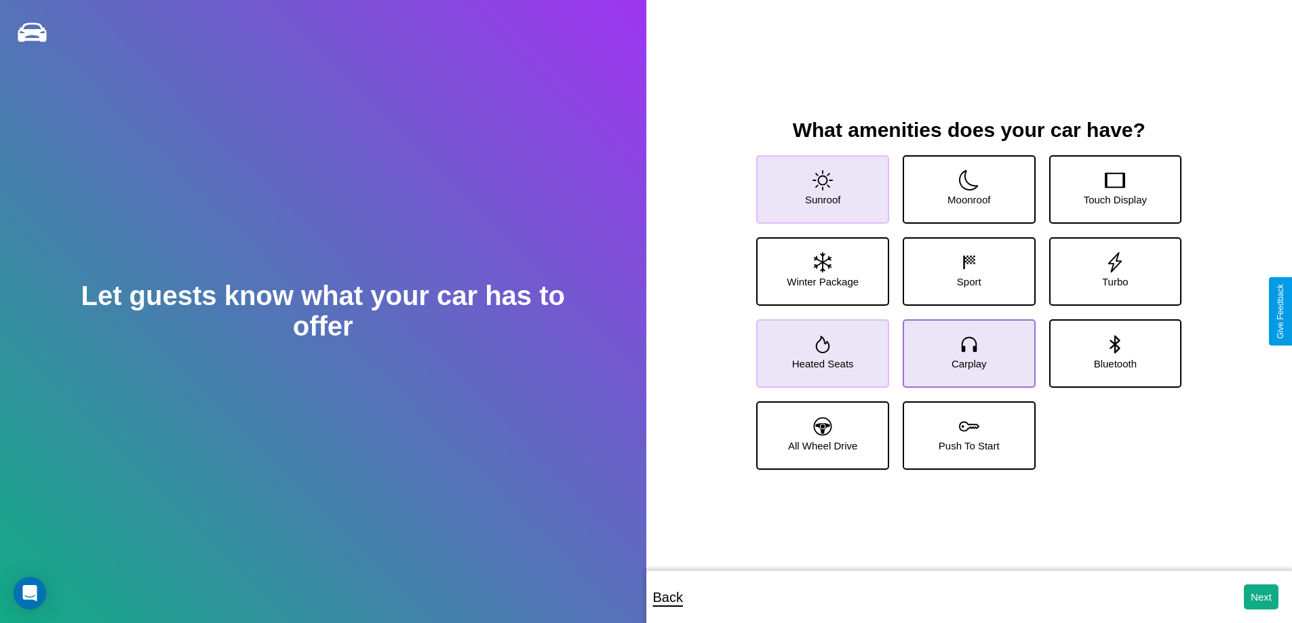
click at [964, 348] on icon at bounding box center [969, 344] width 20 height 20
click at [1110, 348] on icon at bounding box center [1115, 344] width 10 height 18
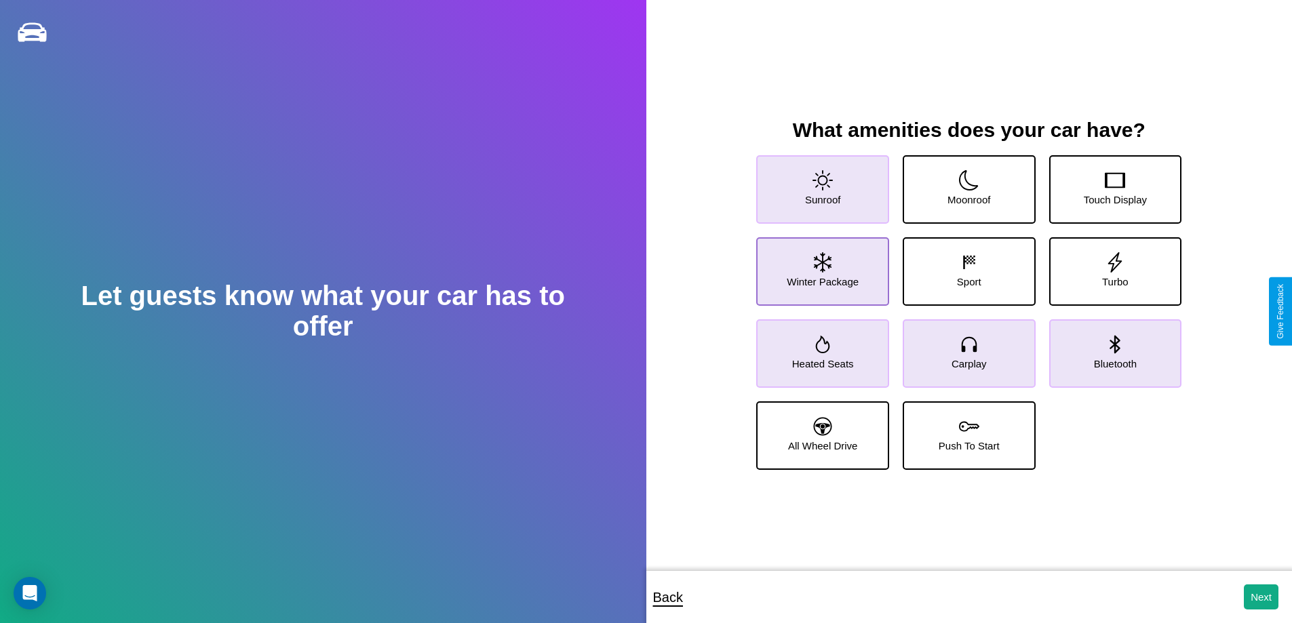
click at [821, 266] on icon at bounding box center [823, 262] width 18 height 20
click at [964, 430] on icon at bounding box center [969, 426] width 20 height 20
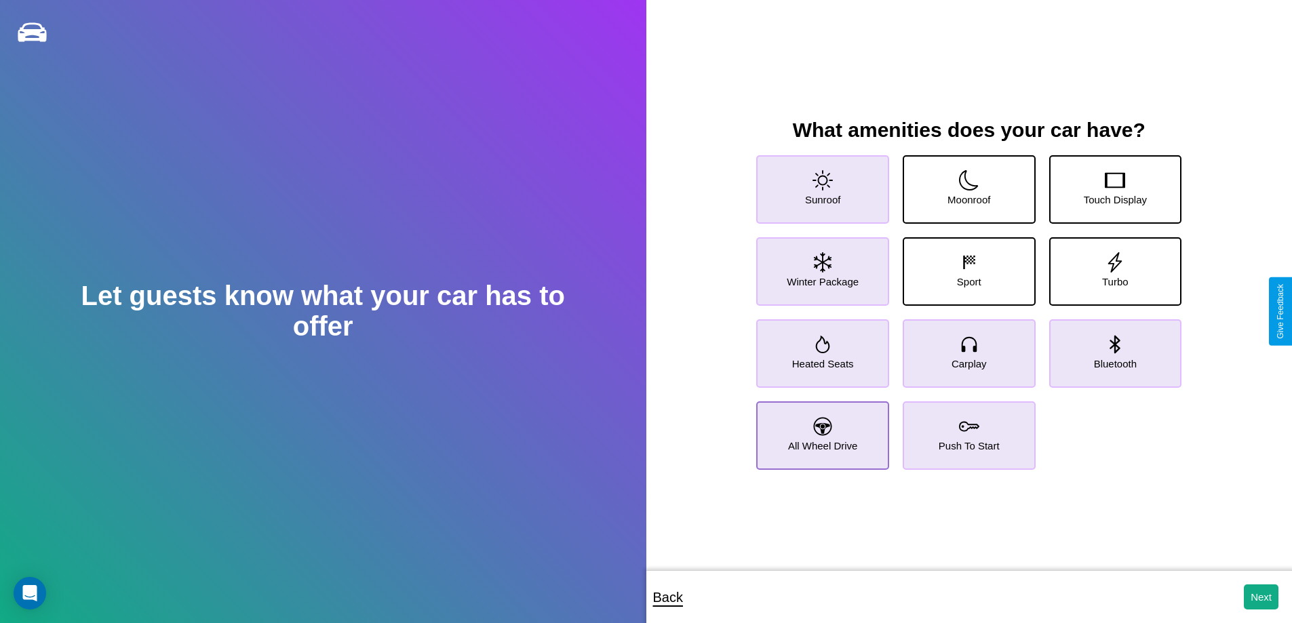
click at [821, 430] on icon at bounding box center [823, 426] width 18 height 18
click at [1261, 597] on button "Next" at bounding box center [1261, 597] width 35 height 25
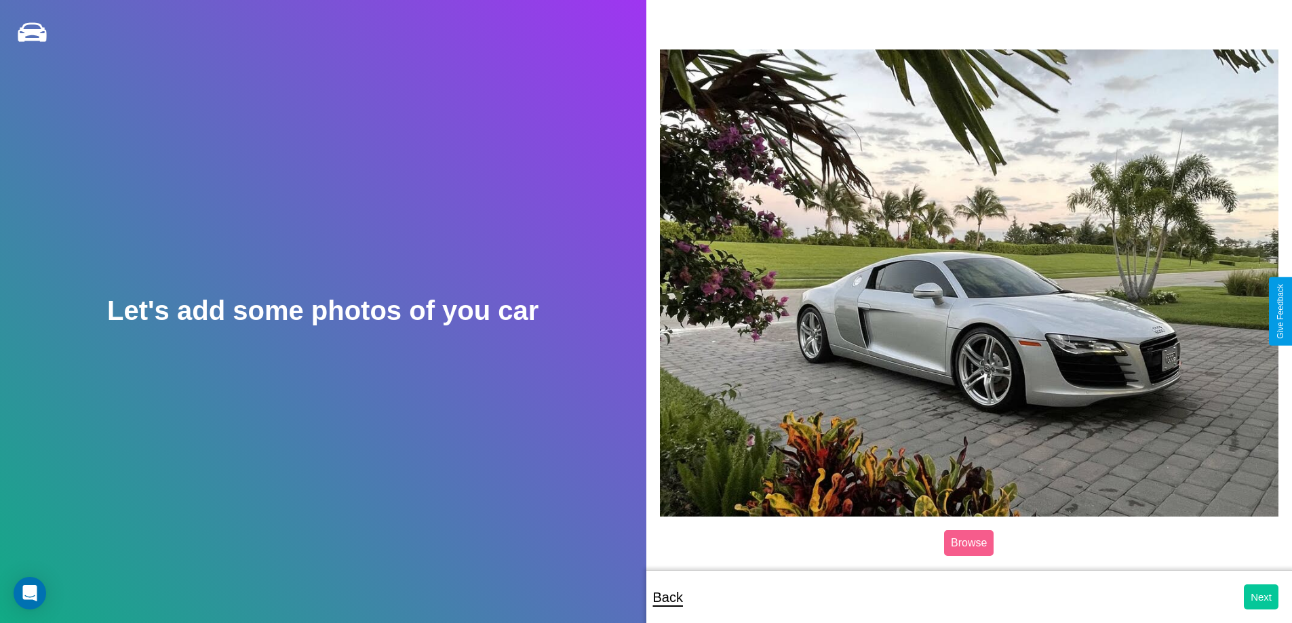
click at [1261, 597] on button "Next" at bounding box center [1261, 597] width 35 height 25
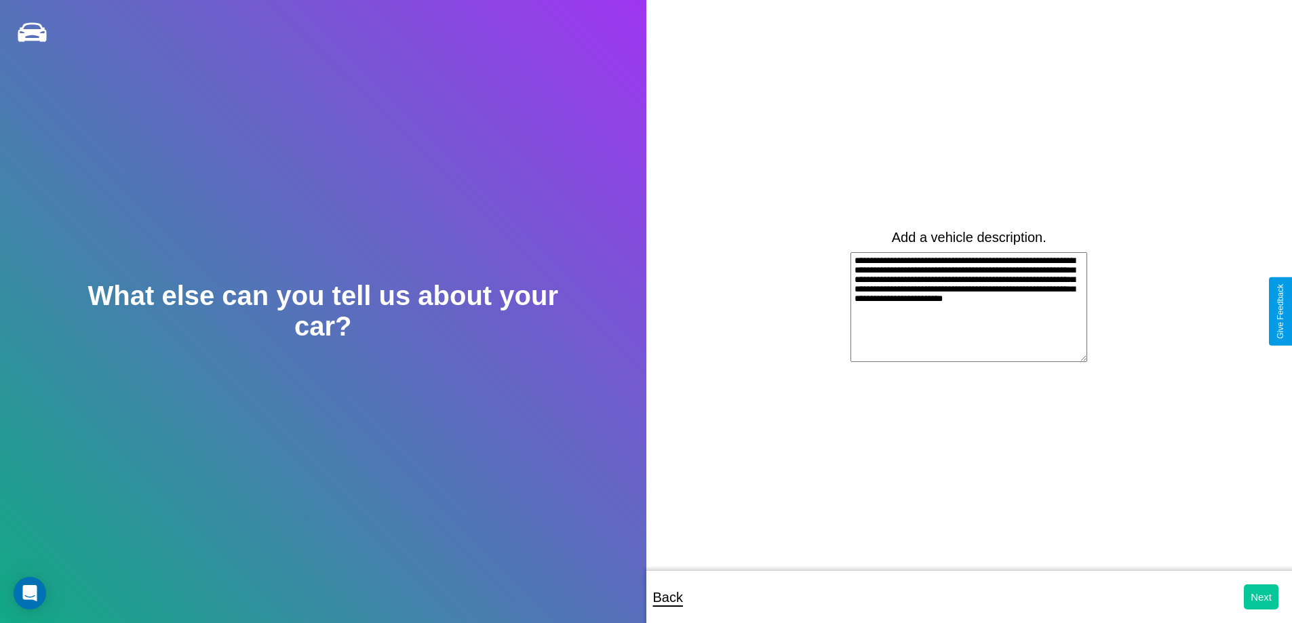
type textarea "**********"
click at [1261, 597] on button "Next" at bounding box center [1261, 597] width 35 height 25
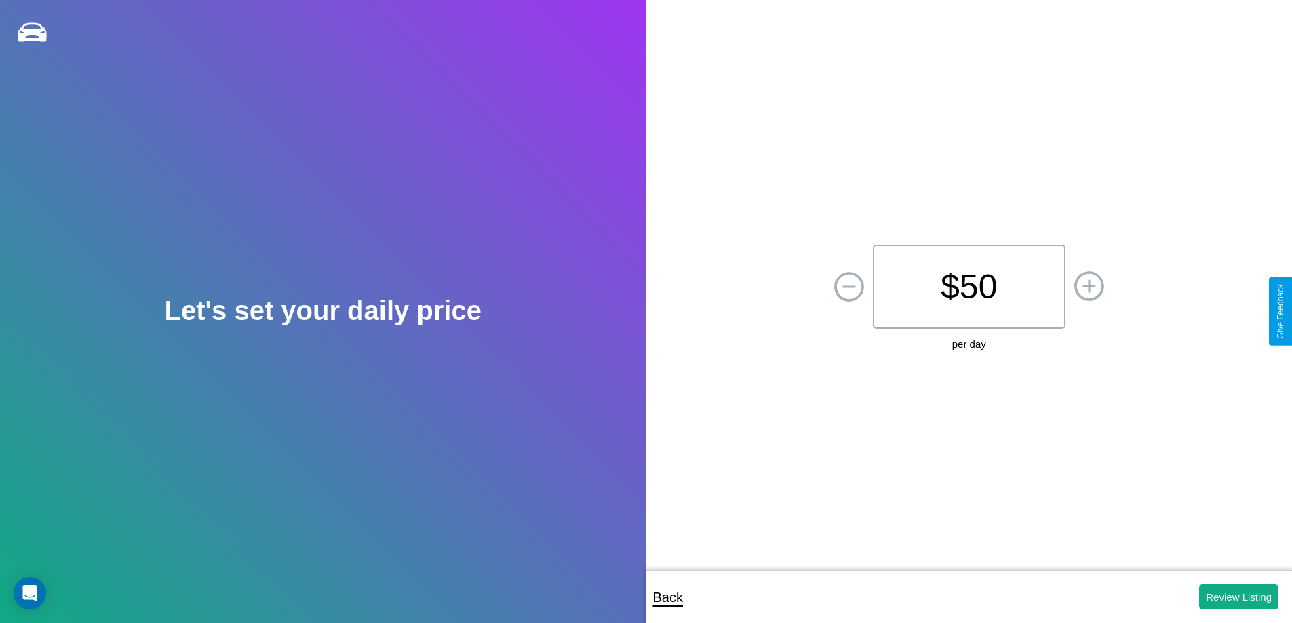
click at [968, 287] on p "$ 50" at bounding box center [969, 287] width 193 height 84
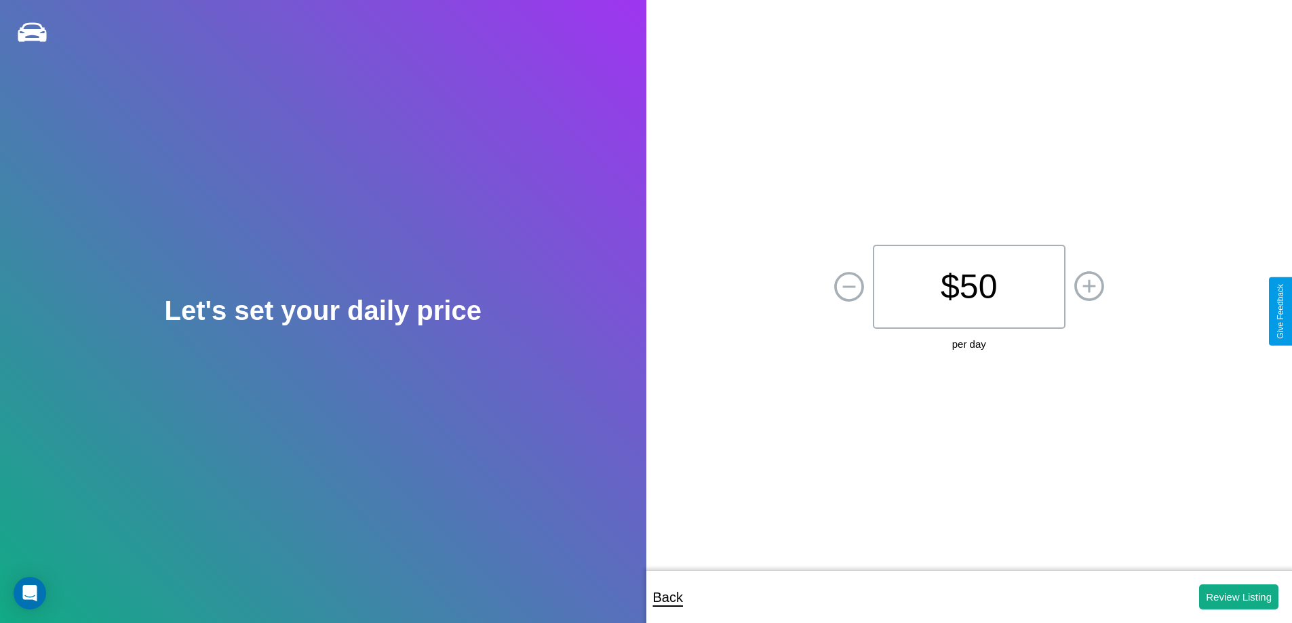
click at [968, 287] on p "$ 50" at bounding box center [969, 287] width 193 height 84
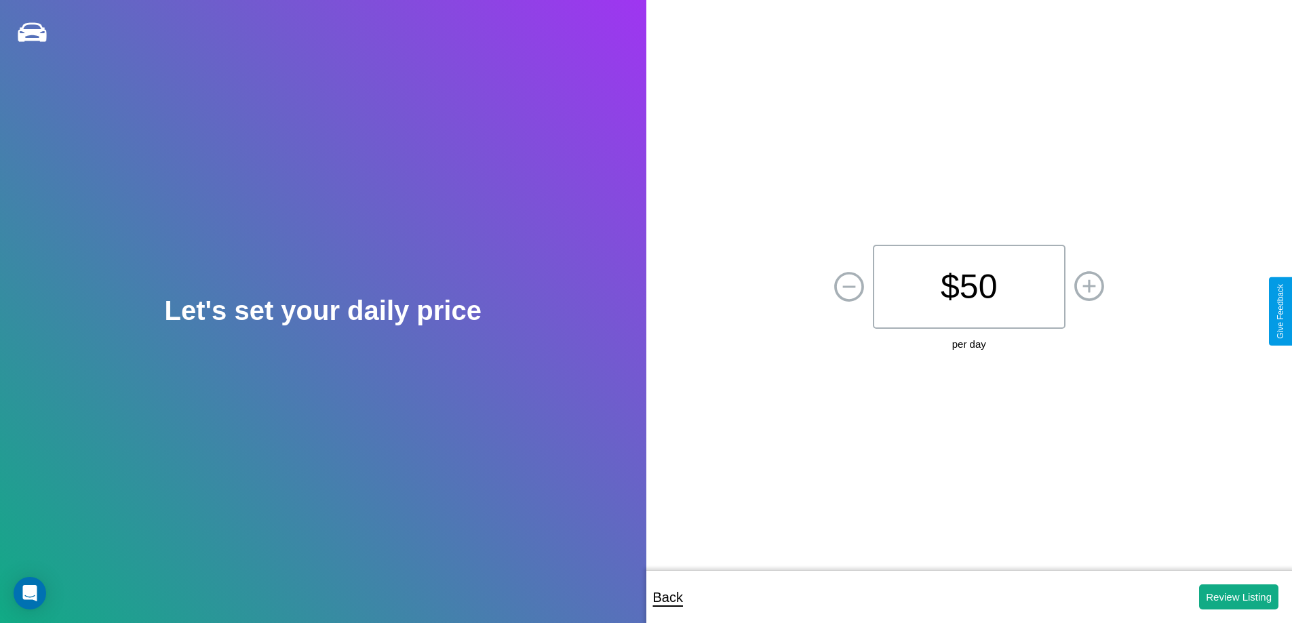
click at [968, 287] on p "$ 50" at bounding box center [969, 287] width 193 height 84
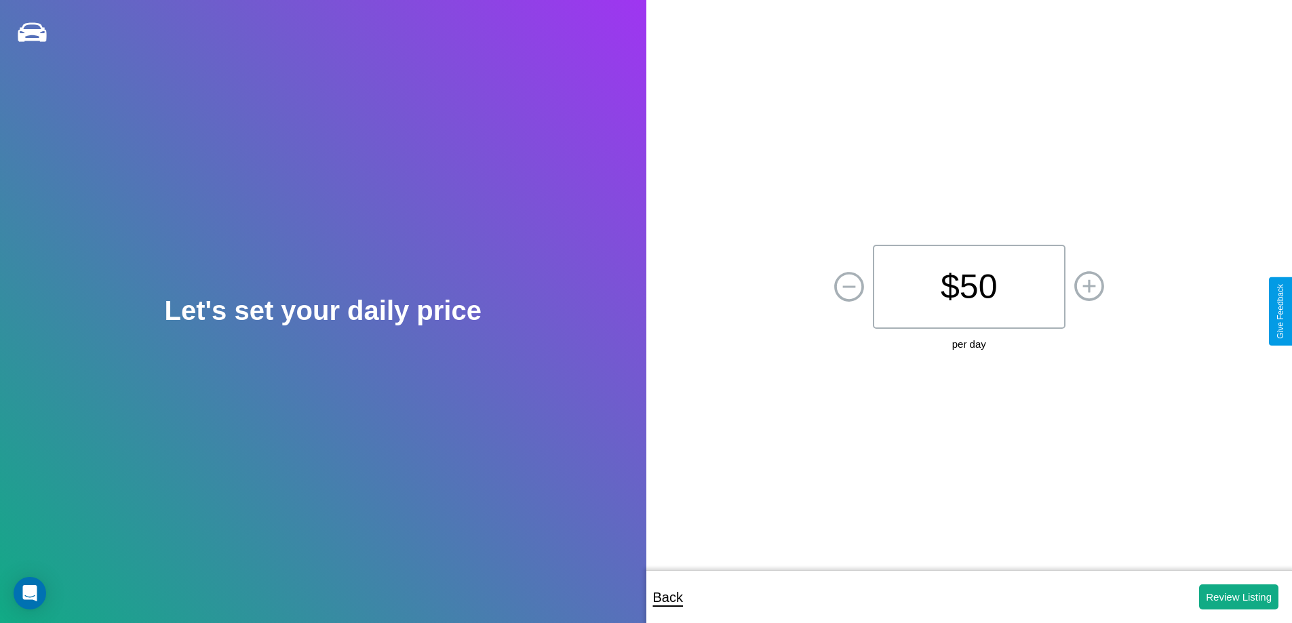
click at [968, 287] on p "$ 50" at bounding box center [969, 287] width 193 height 84
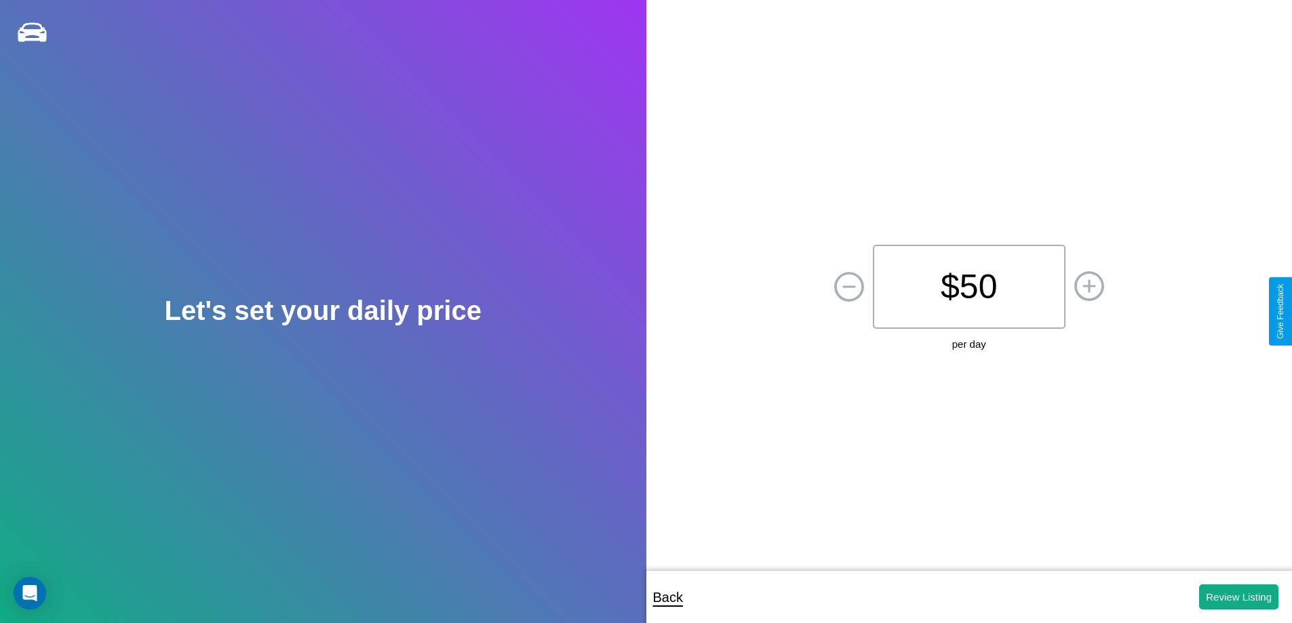
click at [968, 287] on p "$ 50" at bounding box center [969, 287] width 193 height 84
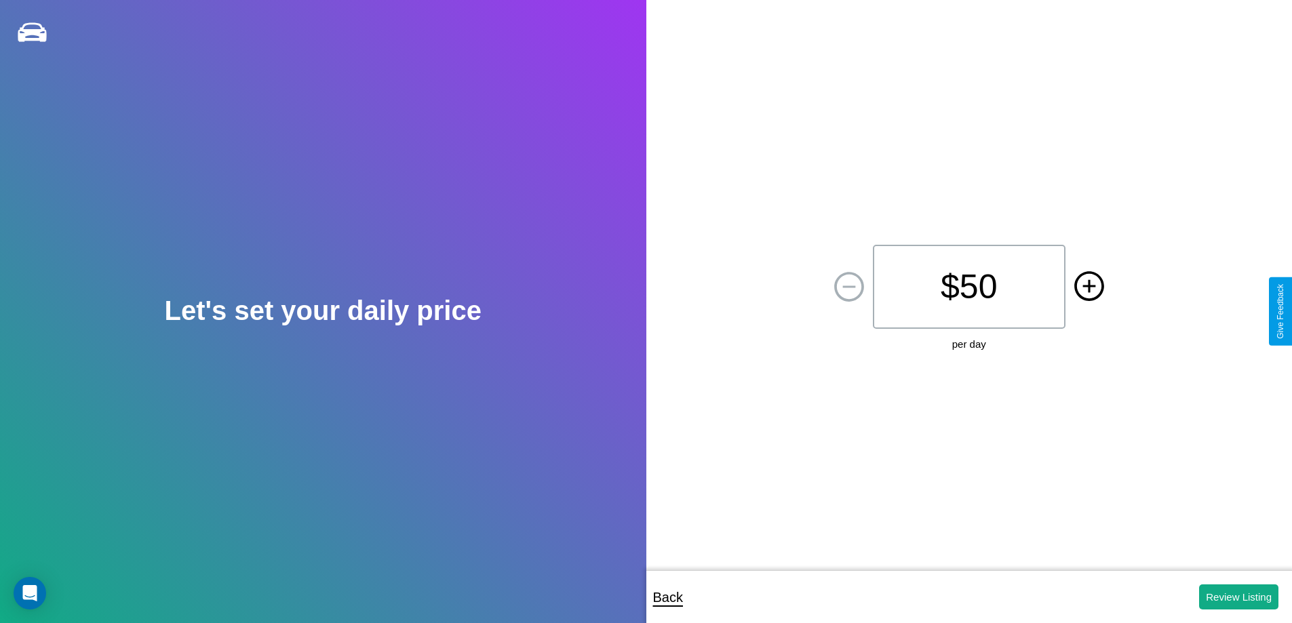
click at [1089, 287] on icon at bounding box center [1088, 285] width 13 height 13
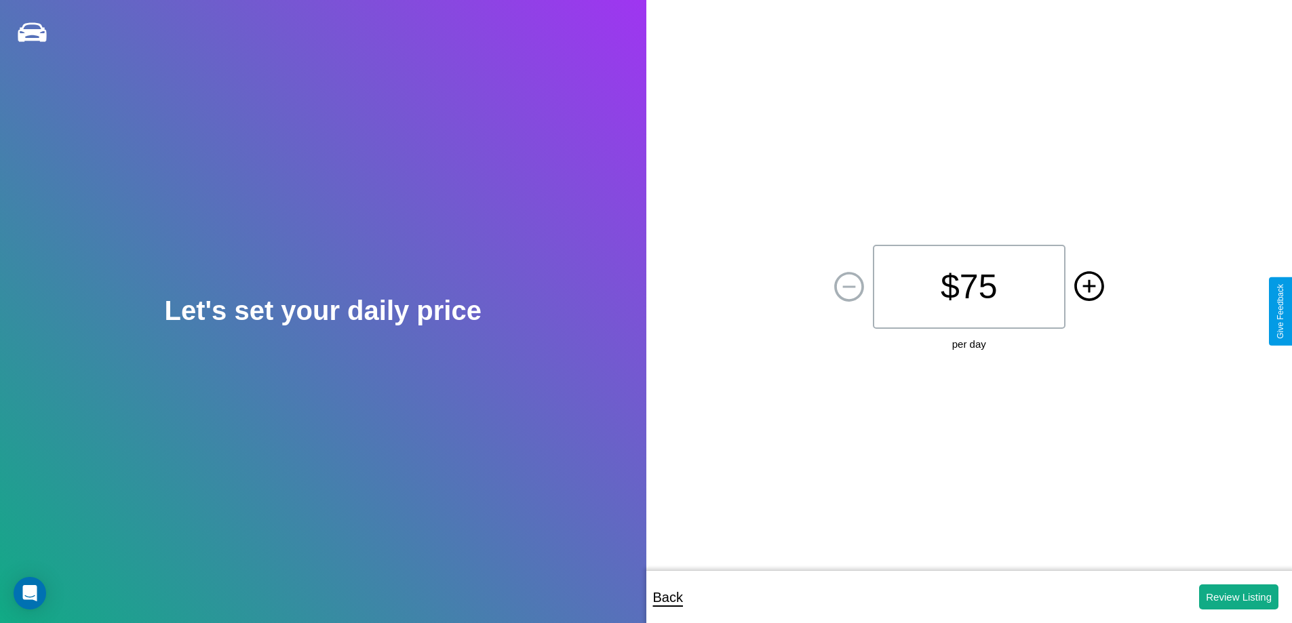
click at [1089, 287] on icon at bounding box center [1088, 285] width 13 height 13
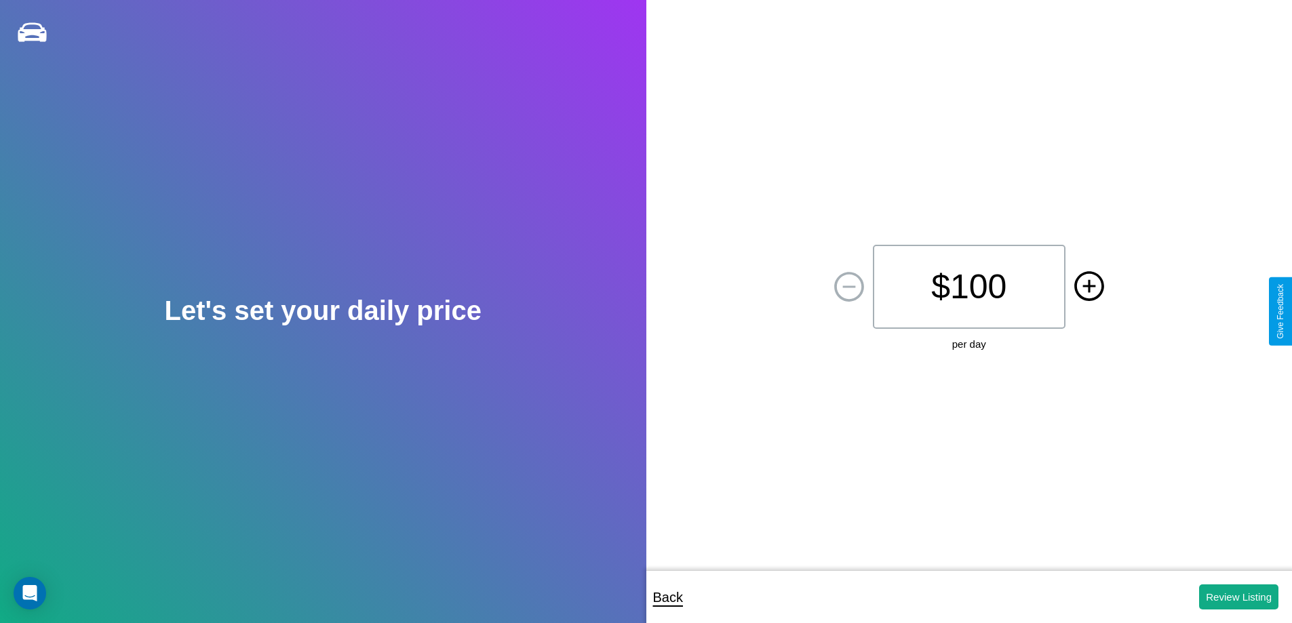
click at [1089, 287] on icon at bounding box center [1088, 285] width 13 height 13
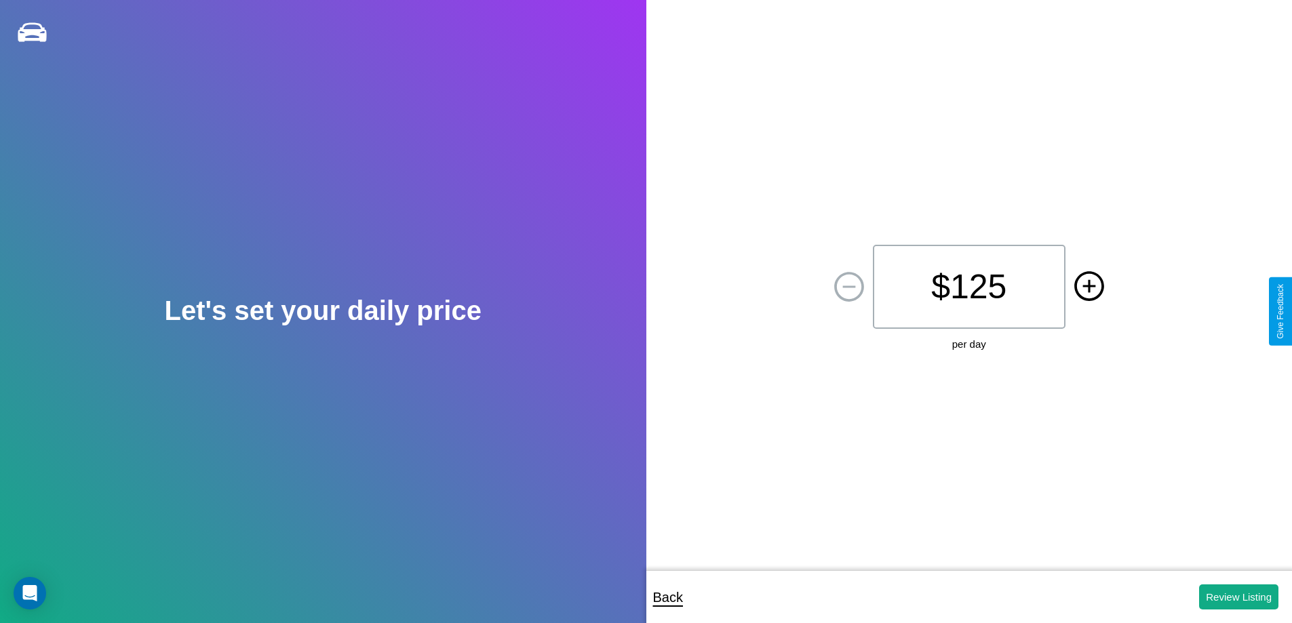
click at [1089, 287] on icon at bounding box center [1088, 285] width 13 height 13
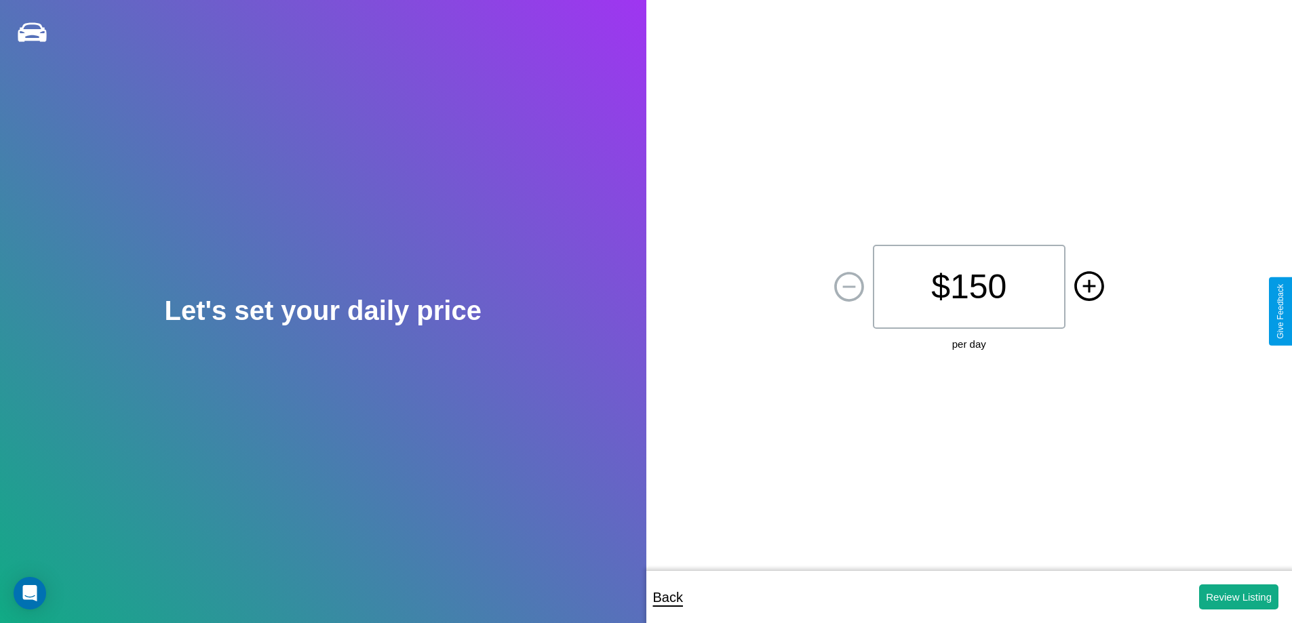
click at [1089, 287] on icon at bounding box center [1088, 285] width 13 height 13
click at [1238, 597] on button "Review Listing" at bounding box center [1238, 597] width 79 height 25
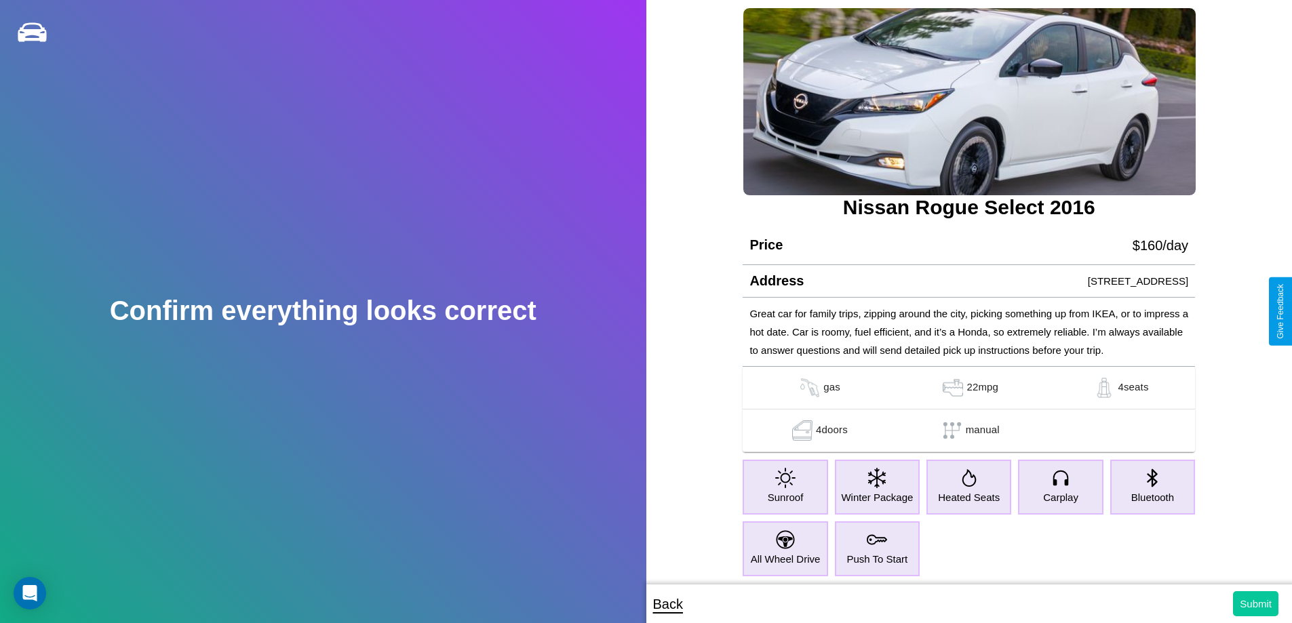
click at [1255, 604] on button "Submit" at bounding box center [1255, 603] width 45 height 25
